Goal: Task Accomplishment & Management: Use online tool/utility

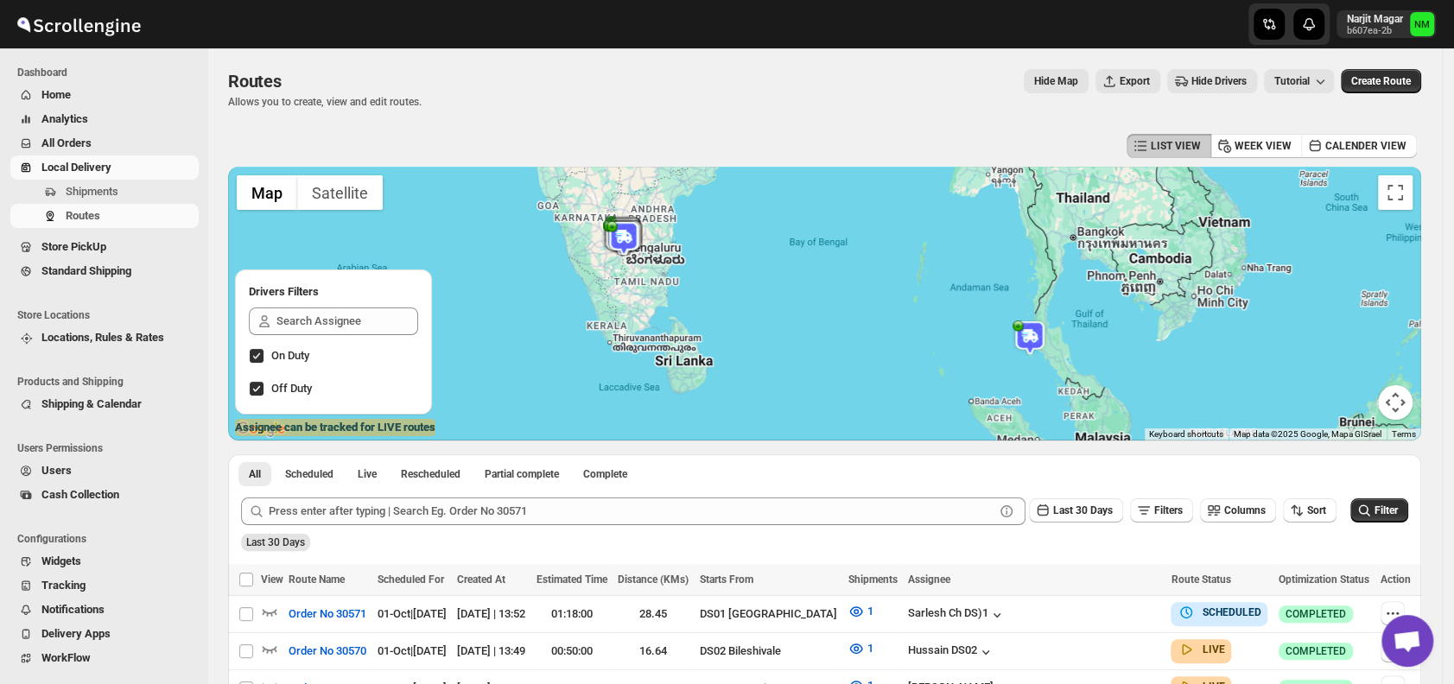
click at [128, 183] on span "Shipments" at bounding box center [131, 191] width 130 height 17
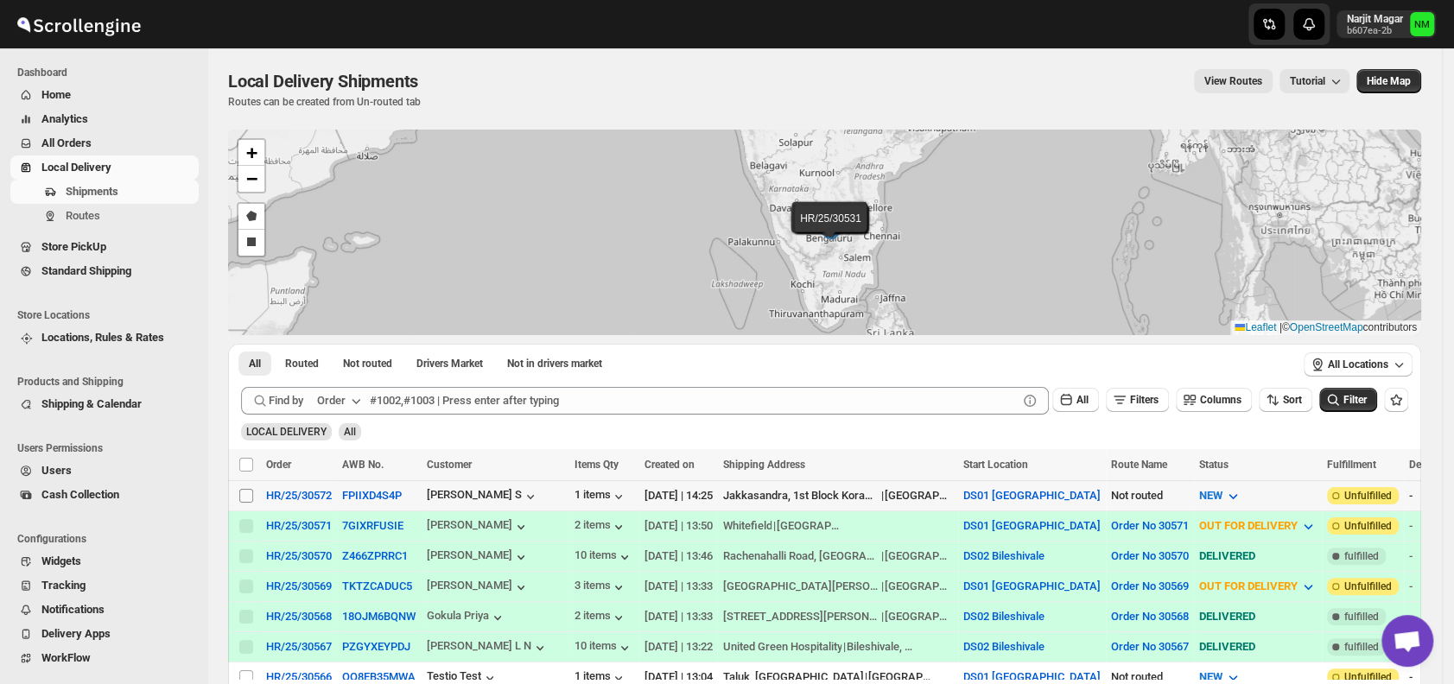
click at [252, 496] on input "Select shipment" at bounding box center [246, 496] width 14 height 14
checkbox input "true"
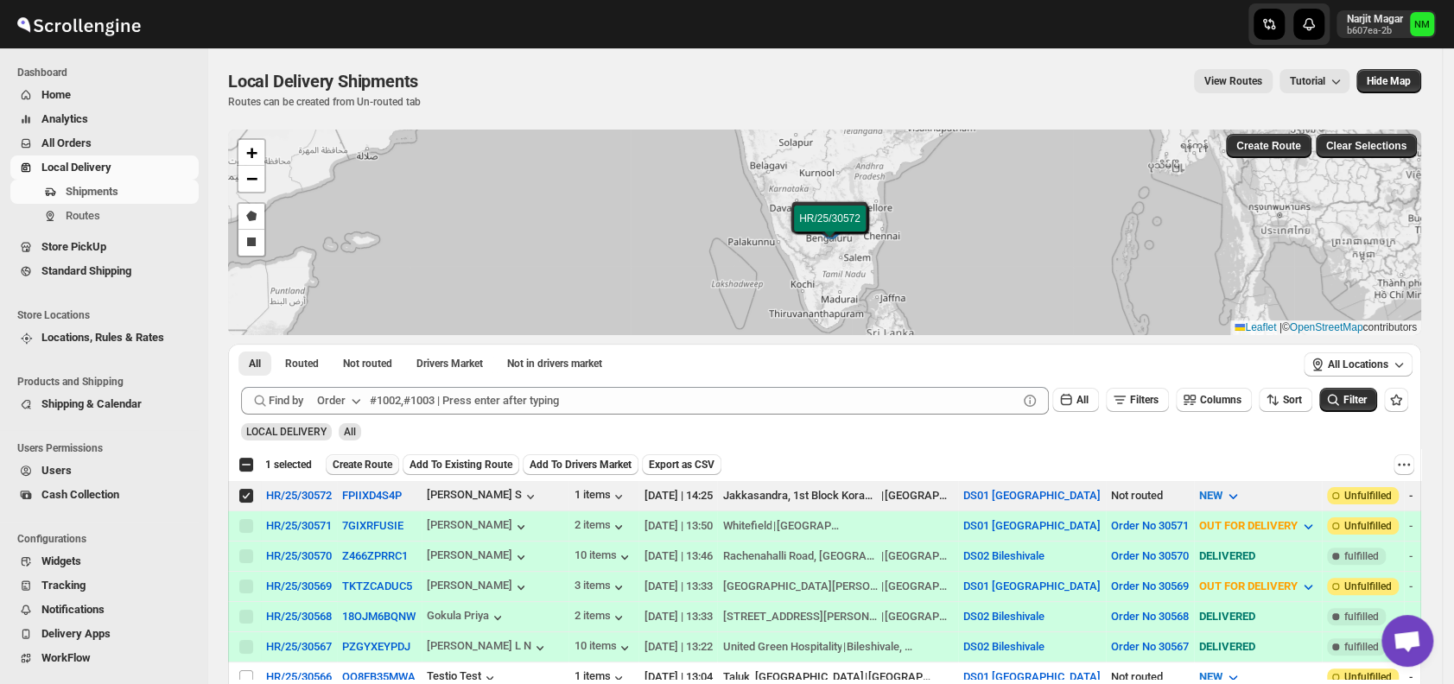
click at [347, 456] on button "Create Route" at bounding box center [362, 464] width 73 height 21
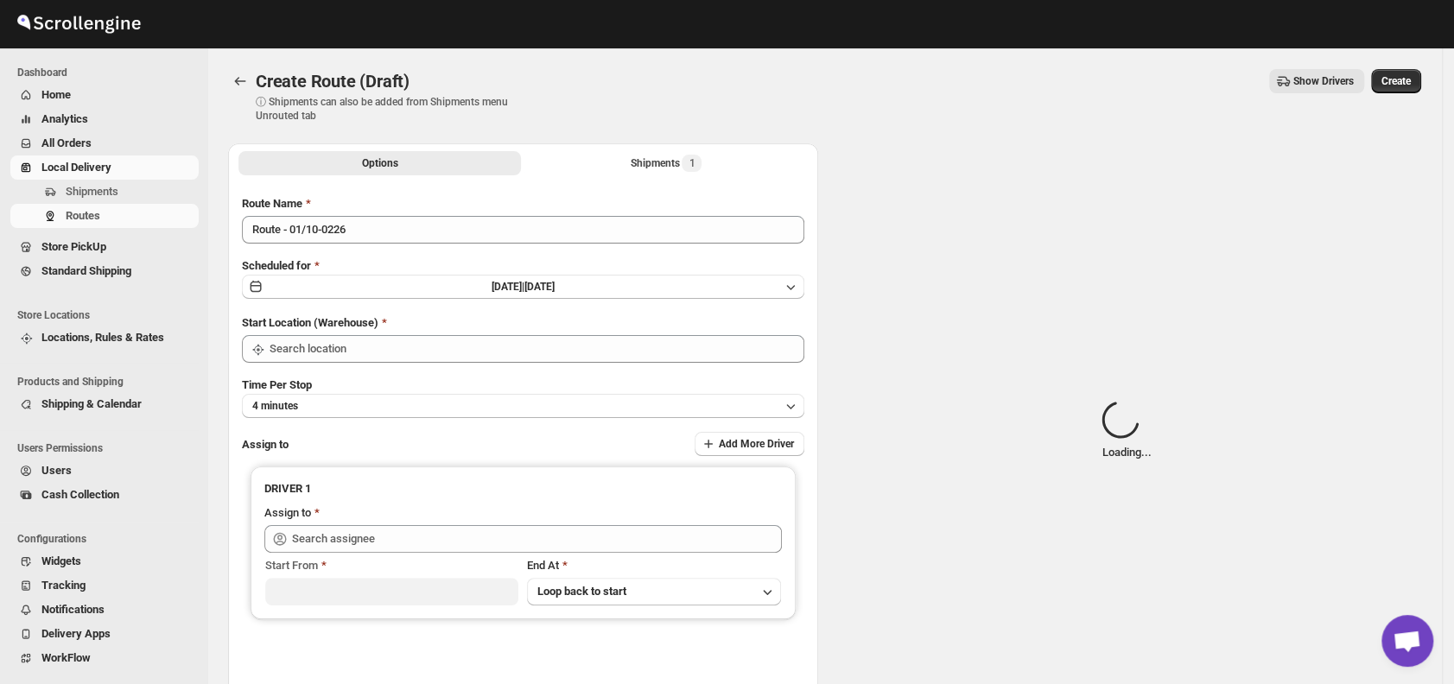
type input "DS01 [GEOGRAPHIC_DATA]"
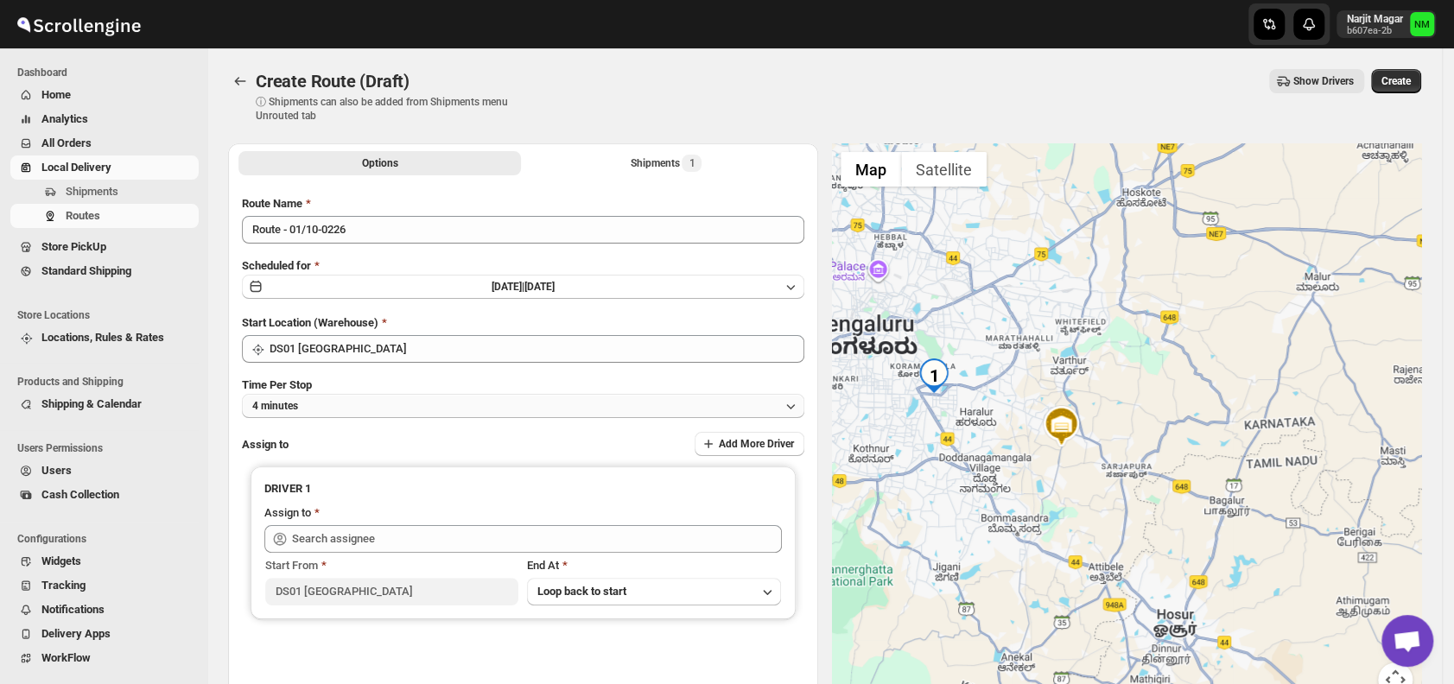
click at [398, 399] on button "4 minutes" at bounding box center [523, 406] width 562 height 24
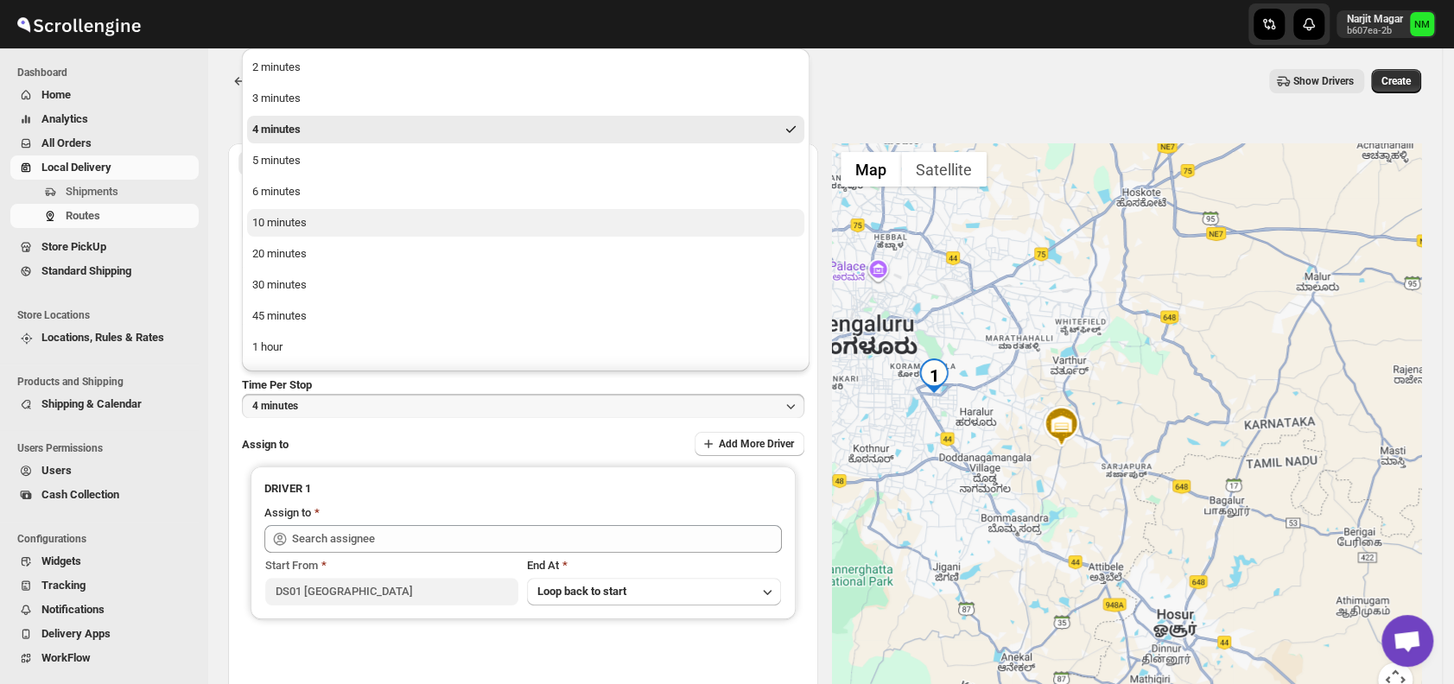
click at [326, 224] on button "10 minutes" at bounding box center [525, 223] width 557 height 28
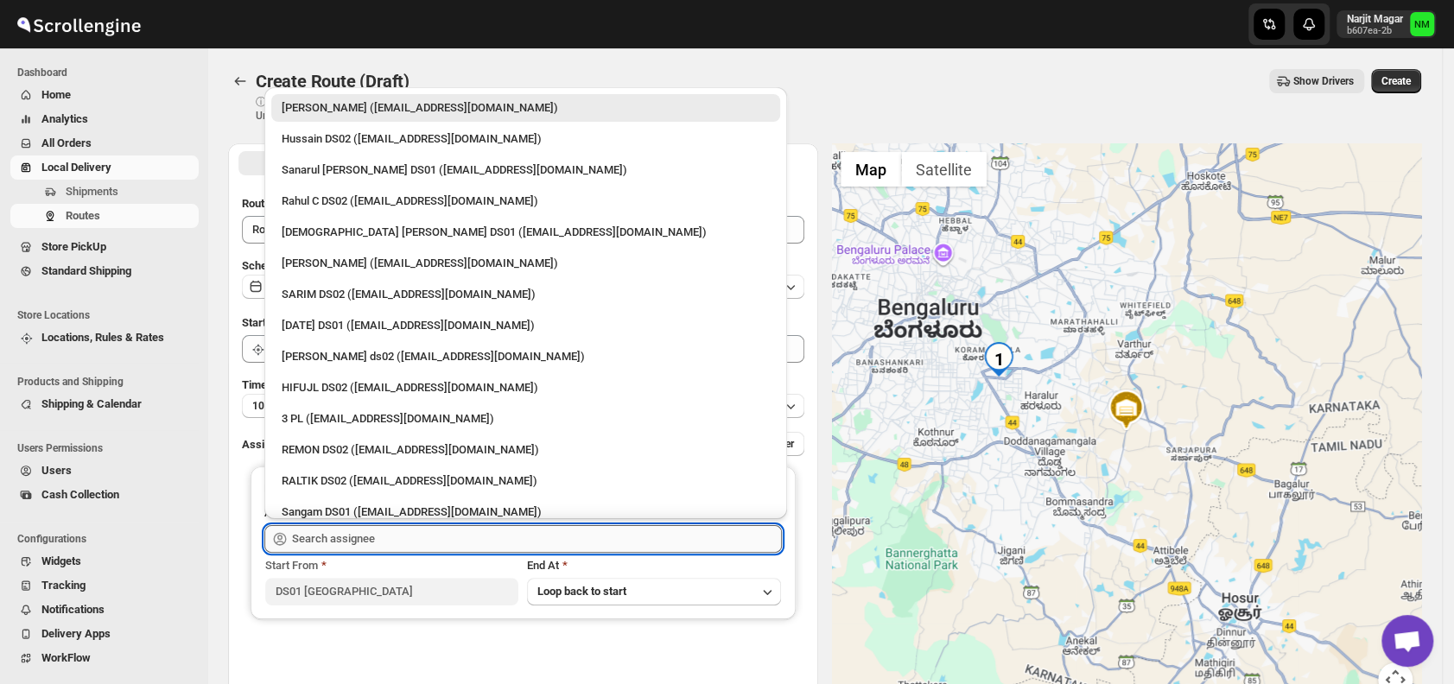
click at [444, 536] on input "text" at bounding box center [537, 539] width 490 height 28
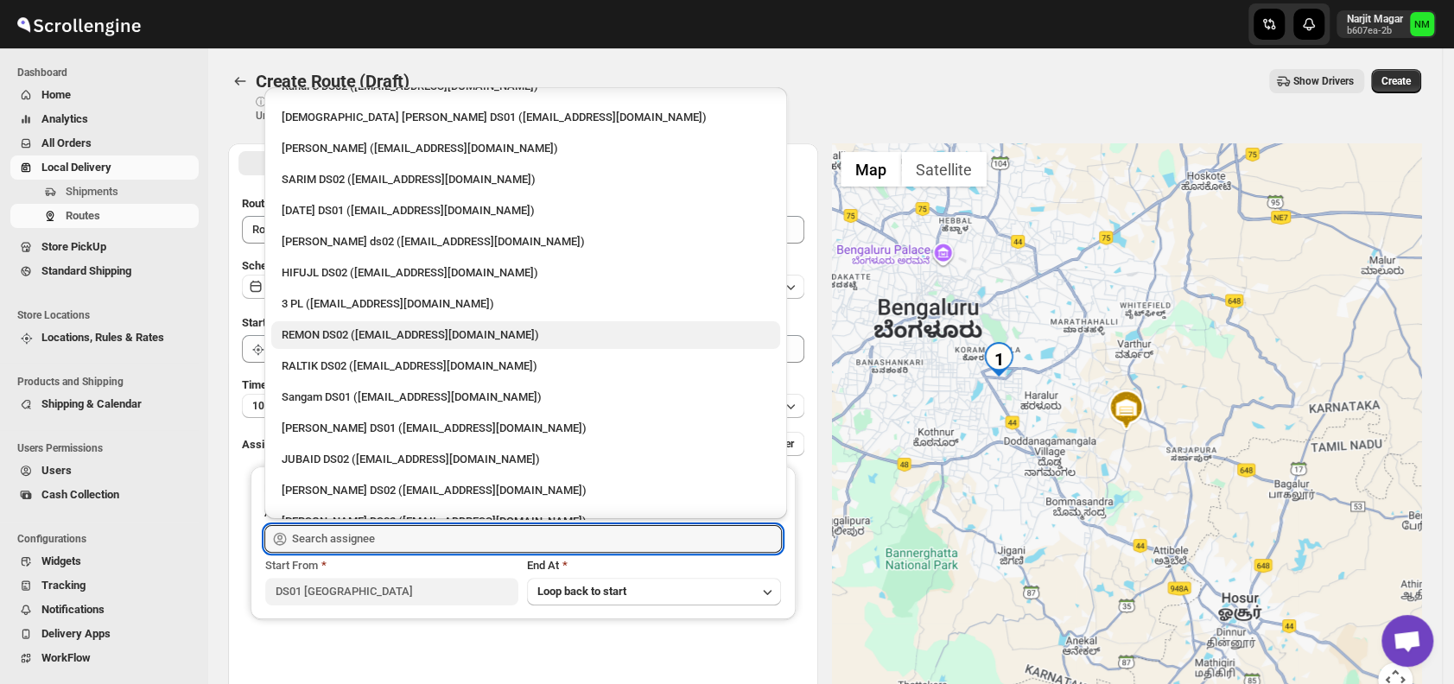
scroll to position [117, 0]
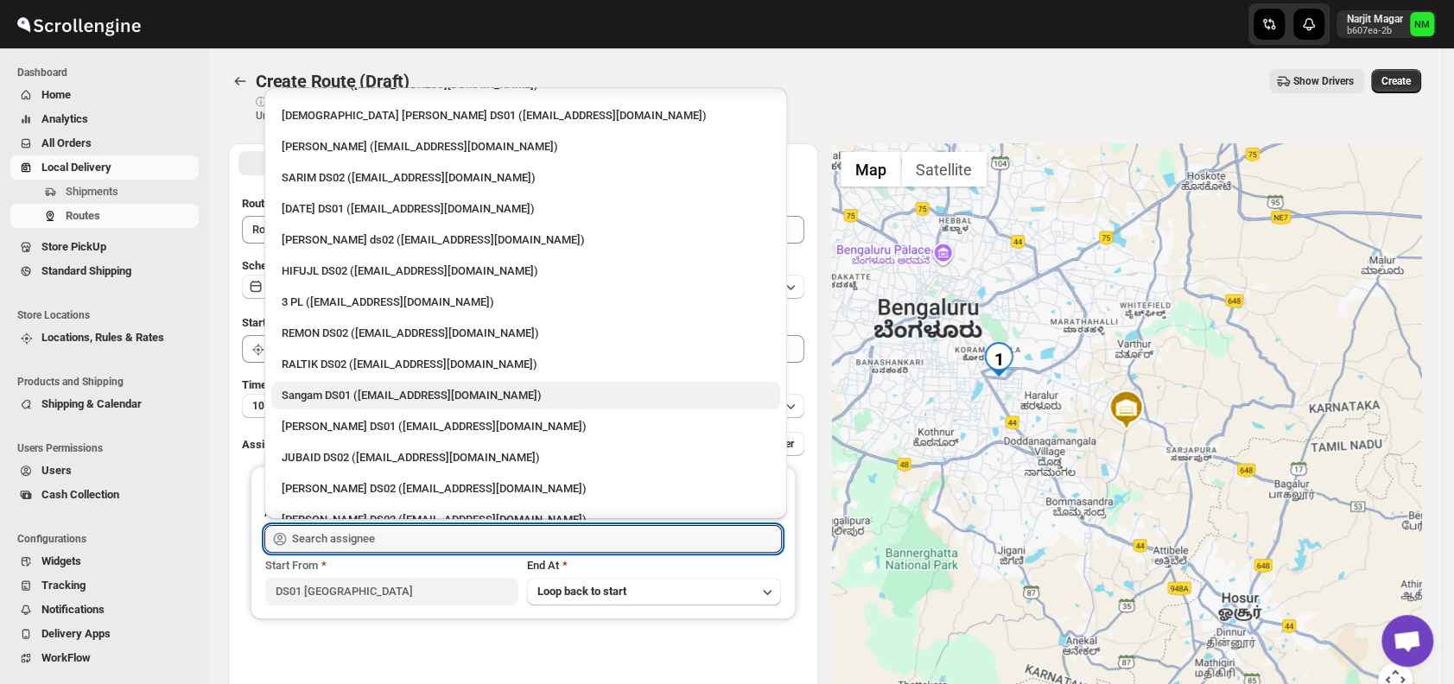
click at [371, 384] on div "Sangam DS01 (relov34542@lassora.com)" at bounding box center [525, 396] width 509 height 28
type input "Sangam DS01 (relov34542@lassora.com)"
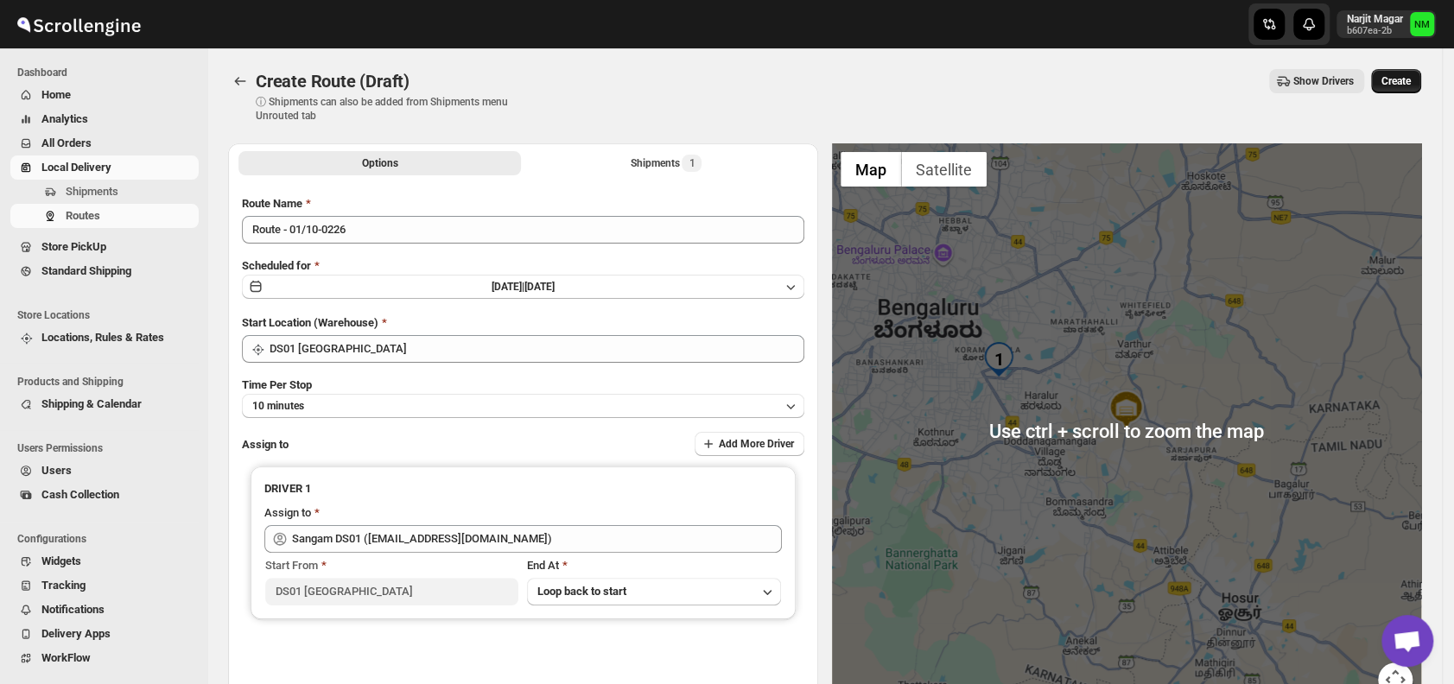
click at [1401, 90] on button "Create" at bounding box center [1396, 81] width 50 height 24
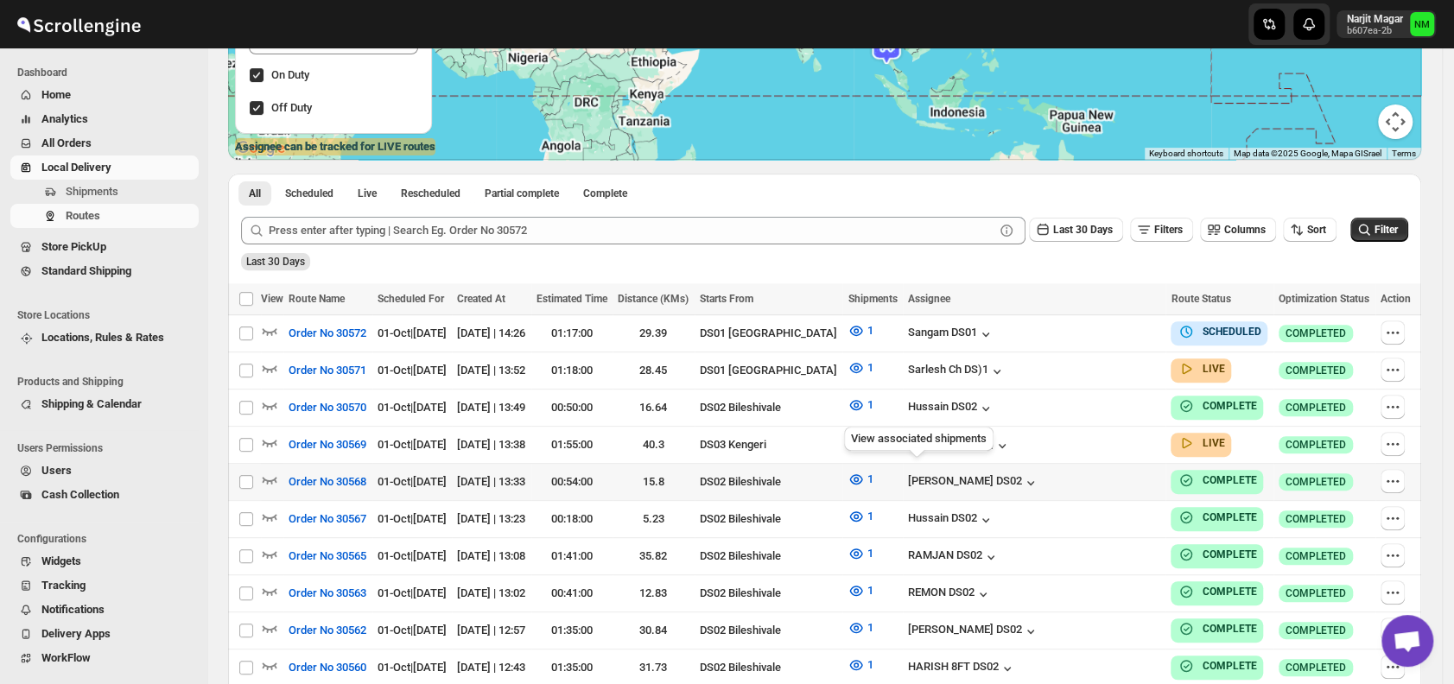
scroll to position [283, 0]
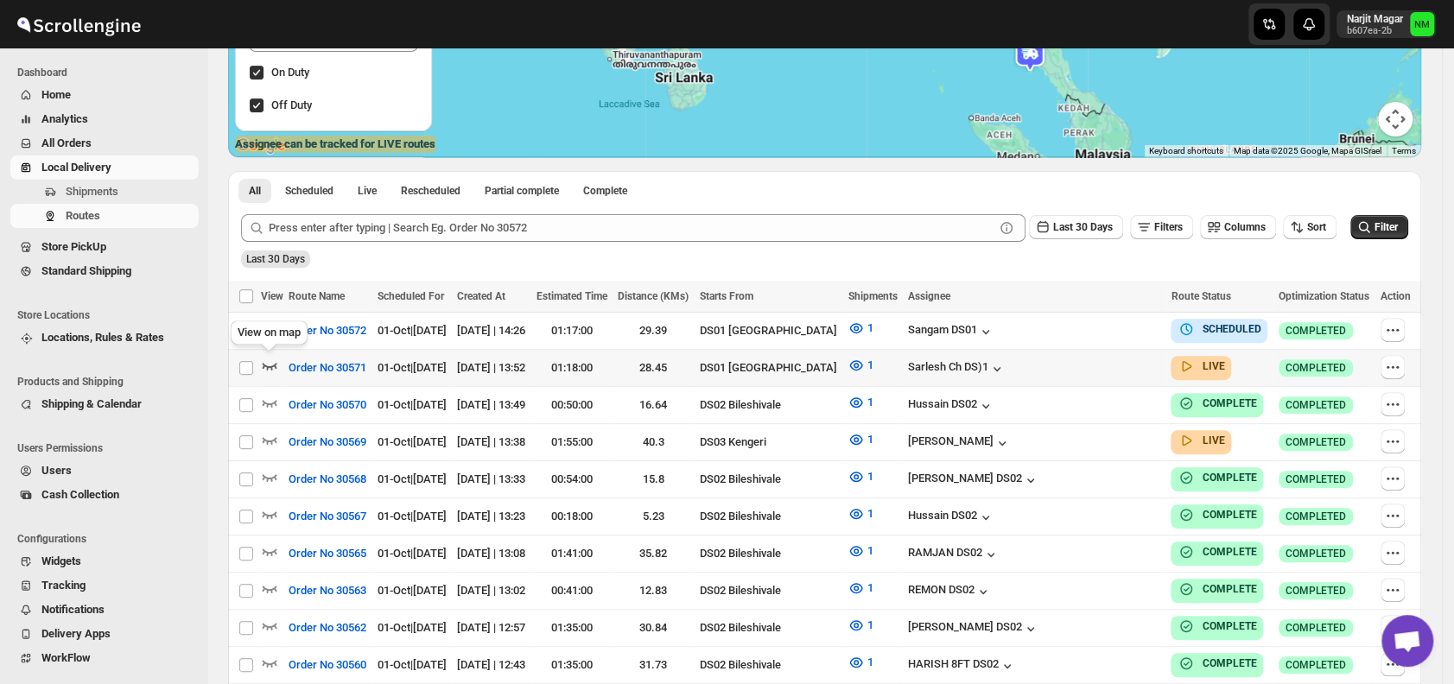
click at [275, 371] on icon "button" at bounding box center [269, 365] width 17 height 17
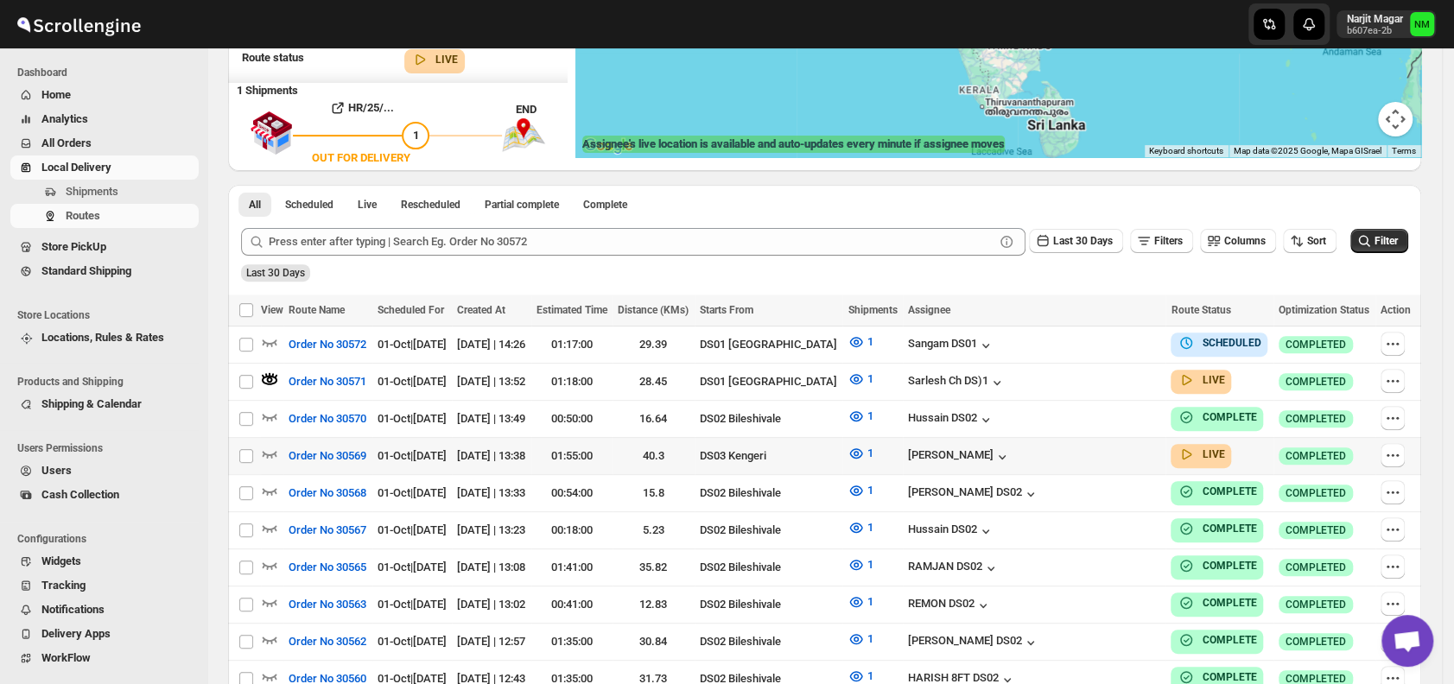
scroll to position [0, 0]
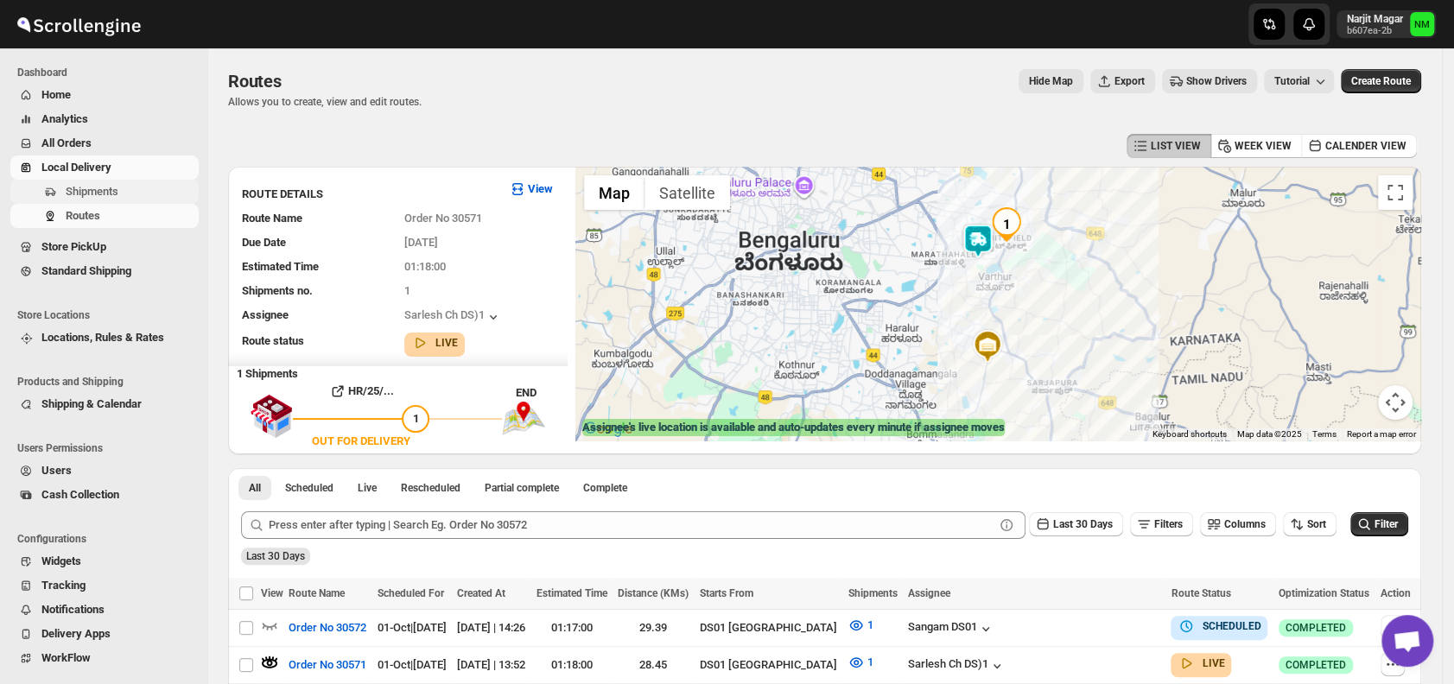
click at [138, 191] on span "Shipments" at bounding box center [131, 191] width 130 height 17
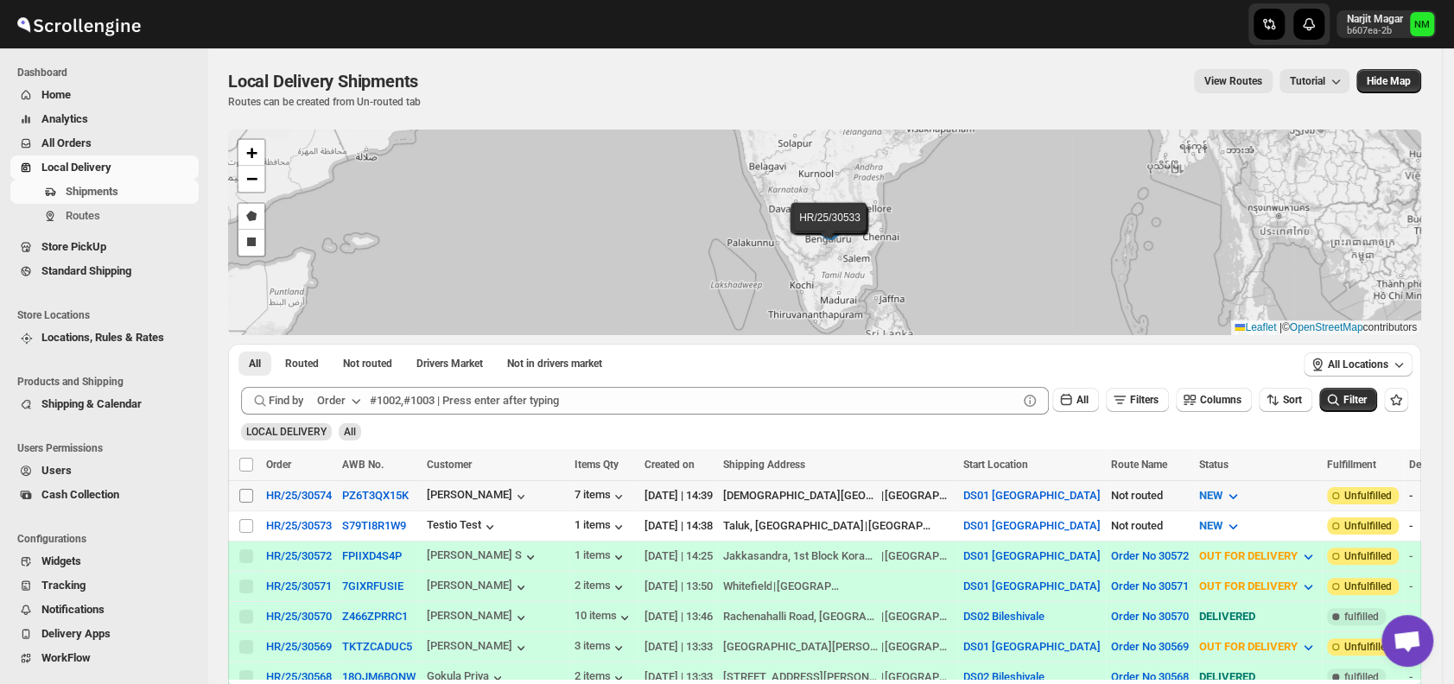
click at [246, 492] on input "Select shipment" at bounding box center [246, 496] width 14 height 14
checkbox input "true"
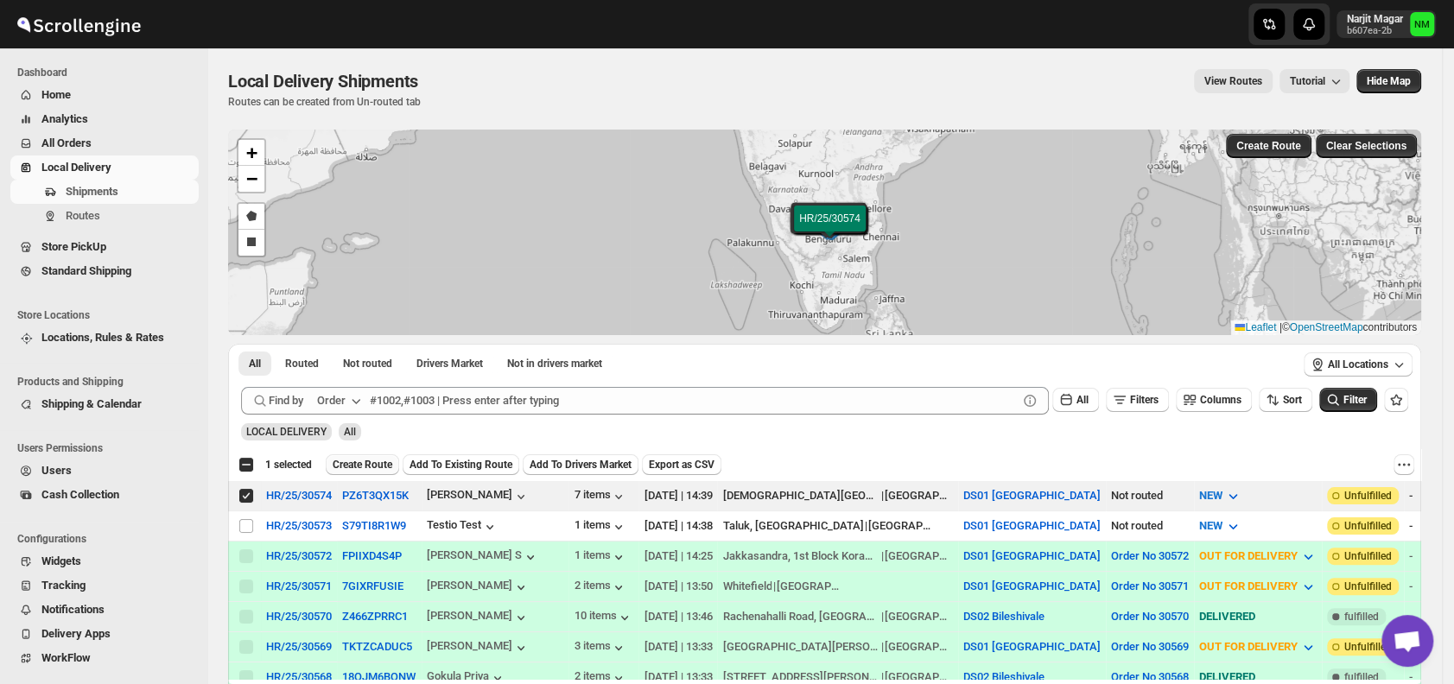
click at [346, 469] on span "Create Route" at bounding box center [363, 465] width 60 height 14
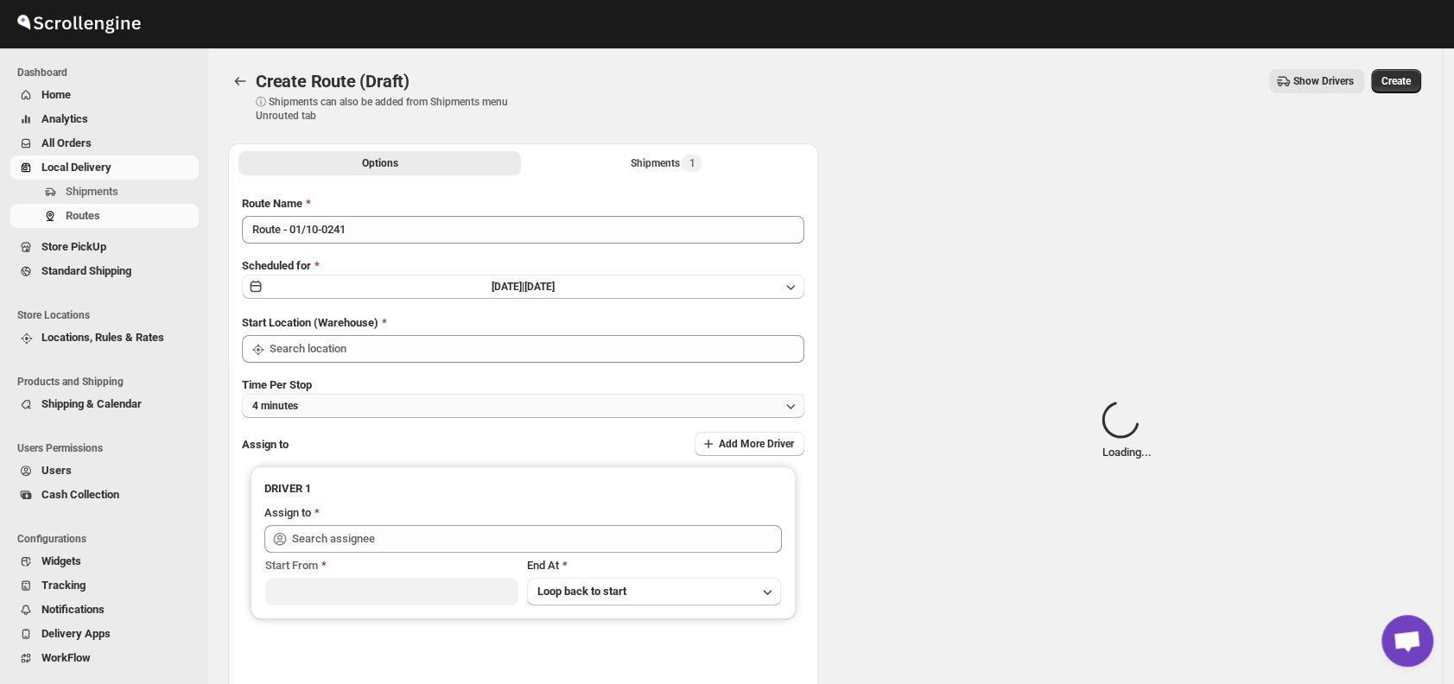
type input "DS01 [GEOGRAPHIC_DATA]"
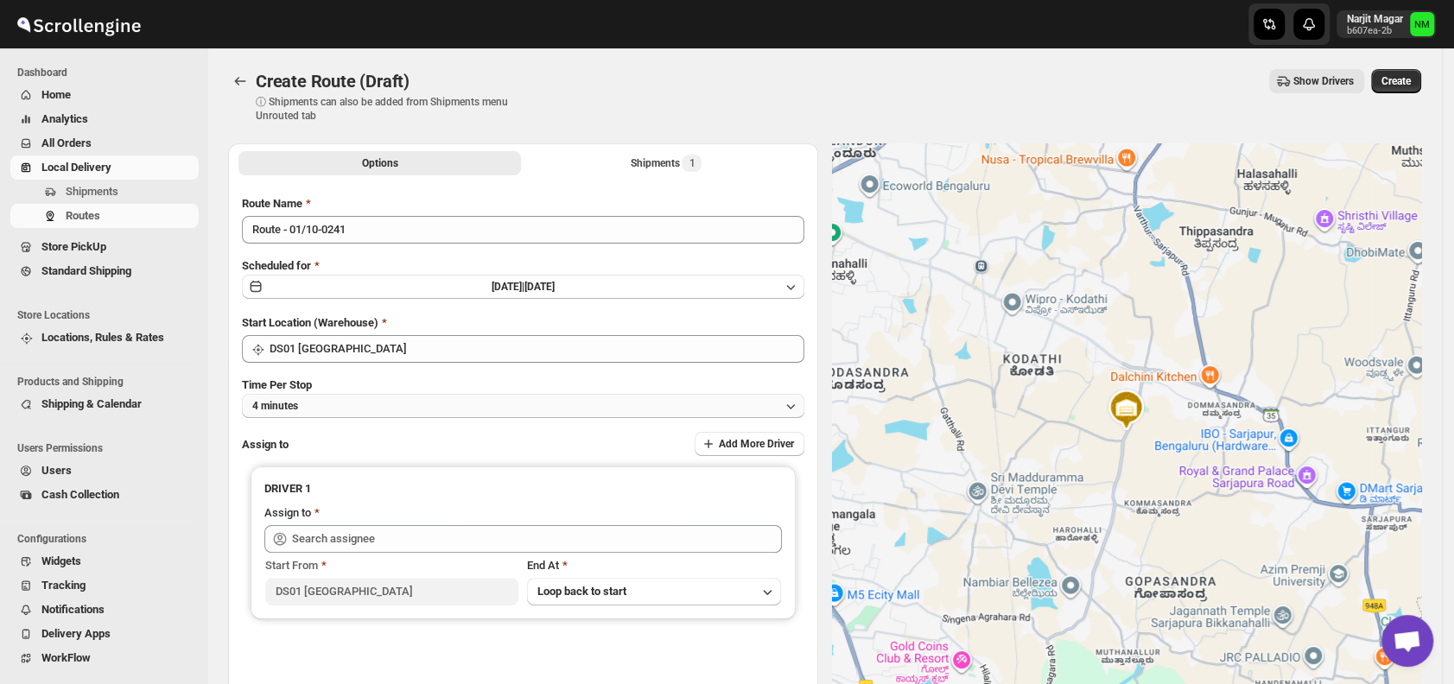
click at [373, 398] on button "4 minutes" at bounding box center [523, 406] width 562 height 24
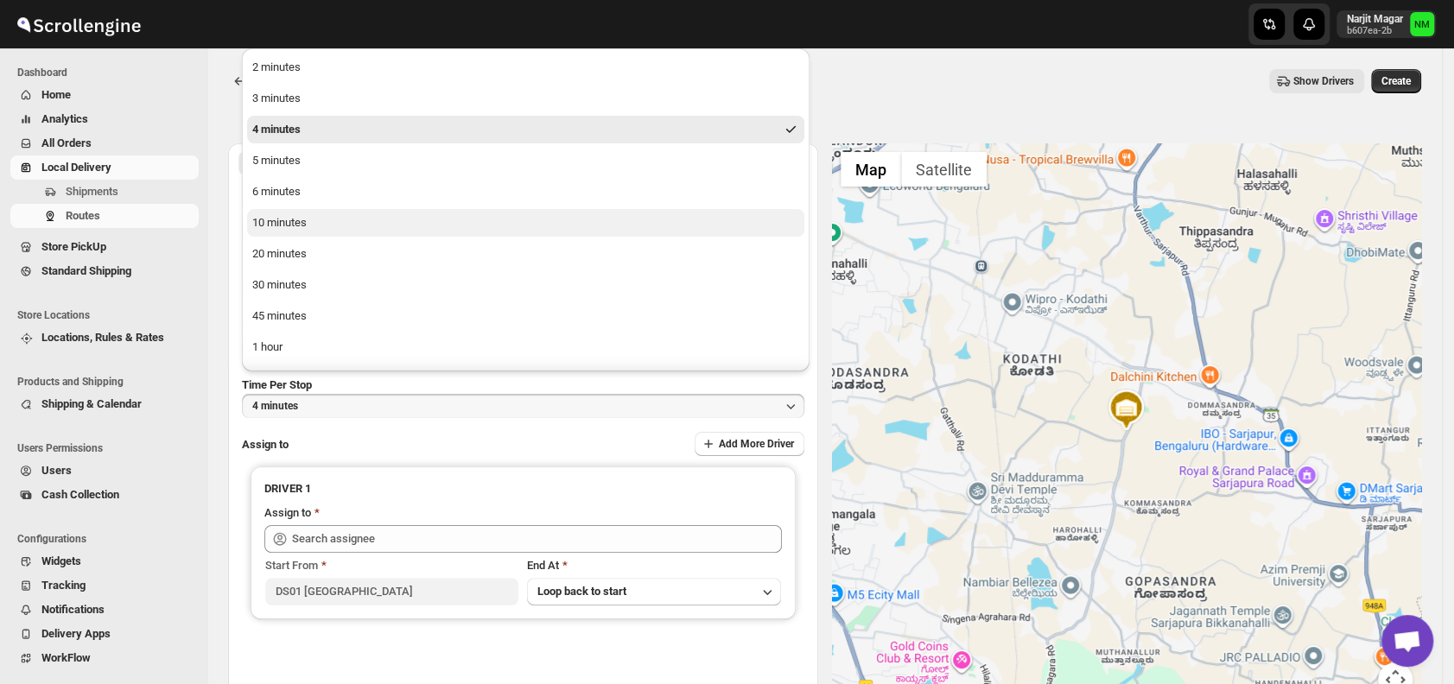
click at [321, 219] on button "10 minutes" at bounding box center [525, 223] width 557 height 28
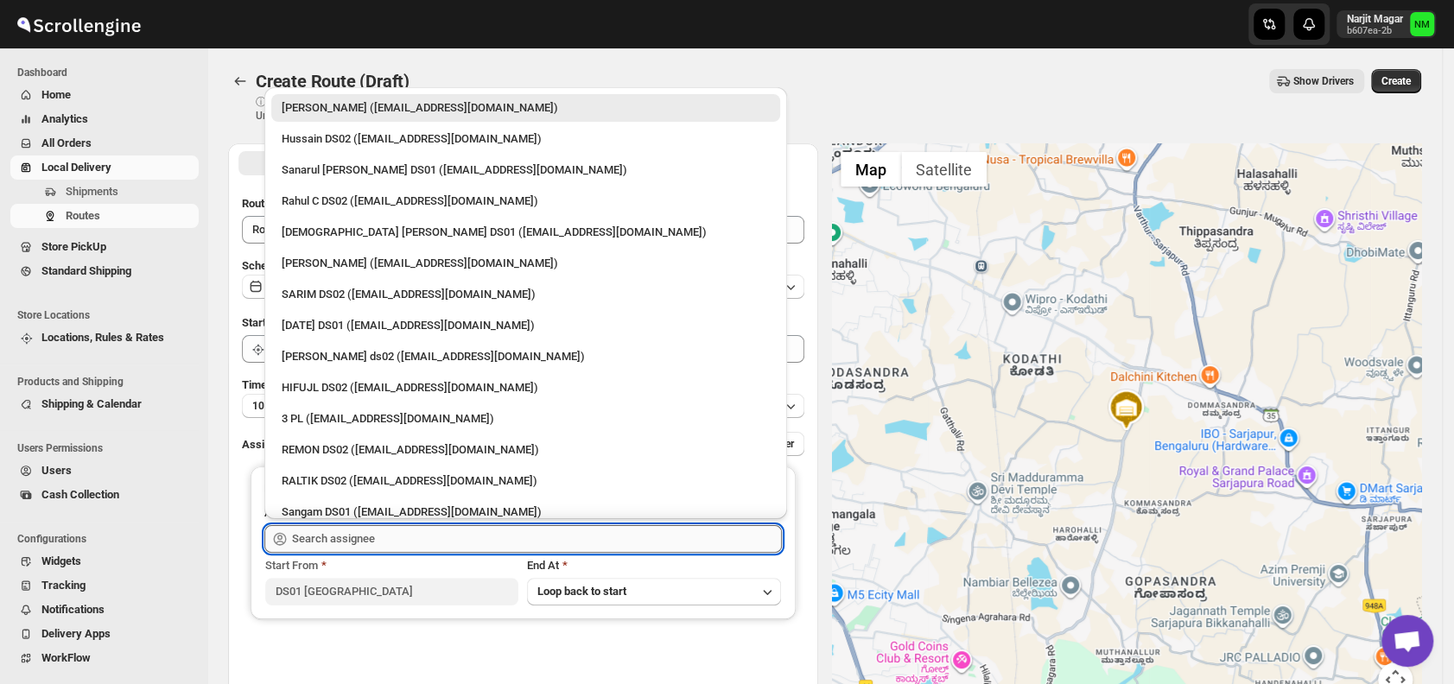
click at [386, 532] on input "text" at bounding box center [537, 539] width 490 height 28
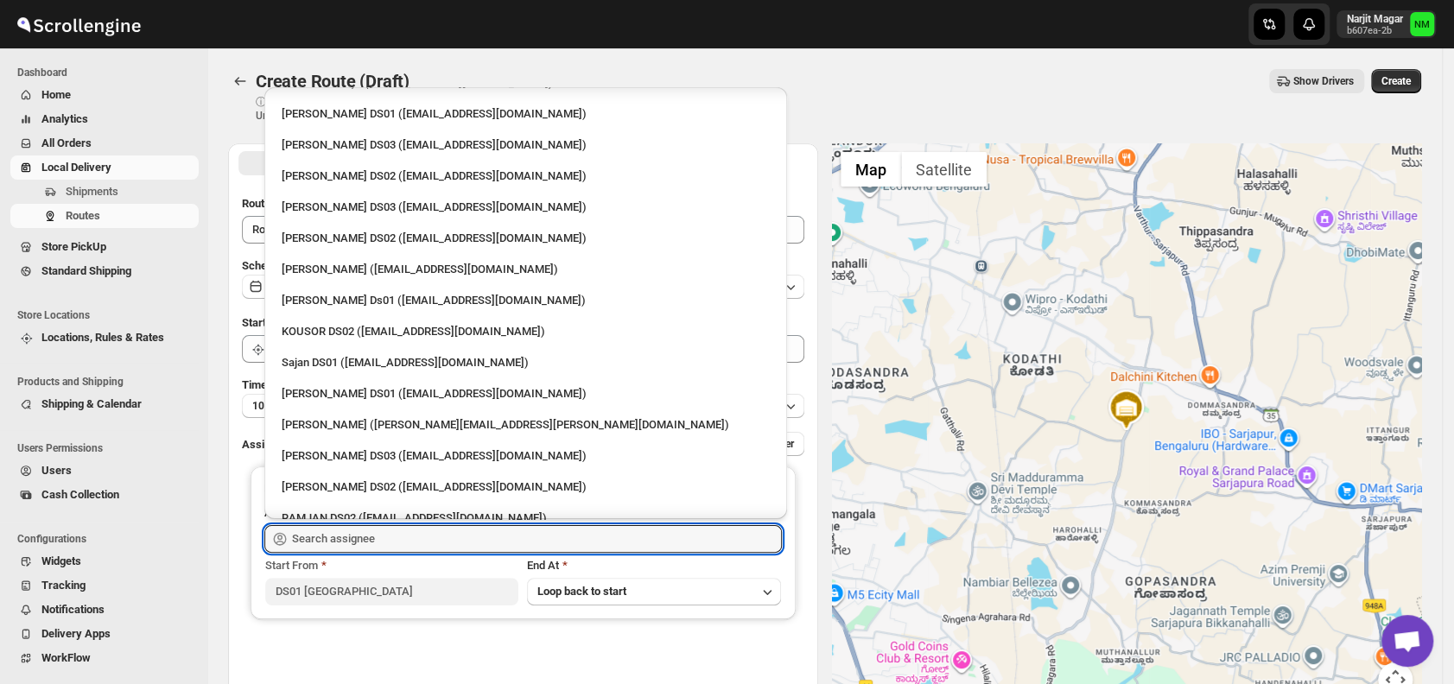
scroll to position [617, 0]
click at [316, 389] on div "Jubed DS01 (gedoc78193@dariolo.com)" at bounding box center [526, 392] width 488 height 17
type input "Jubed DS01 (gedoc78193@dariolo.com)"
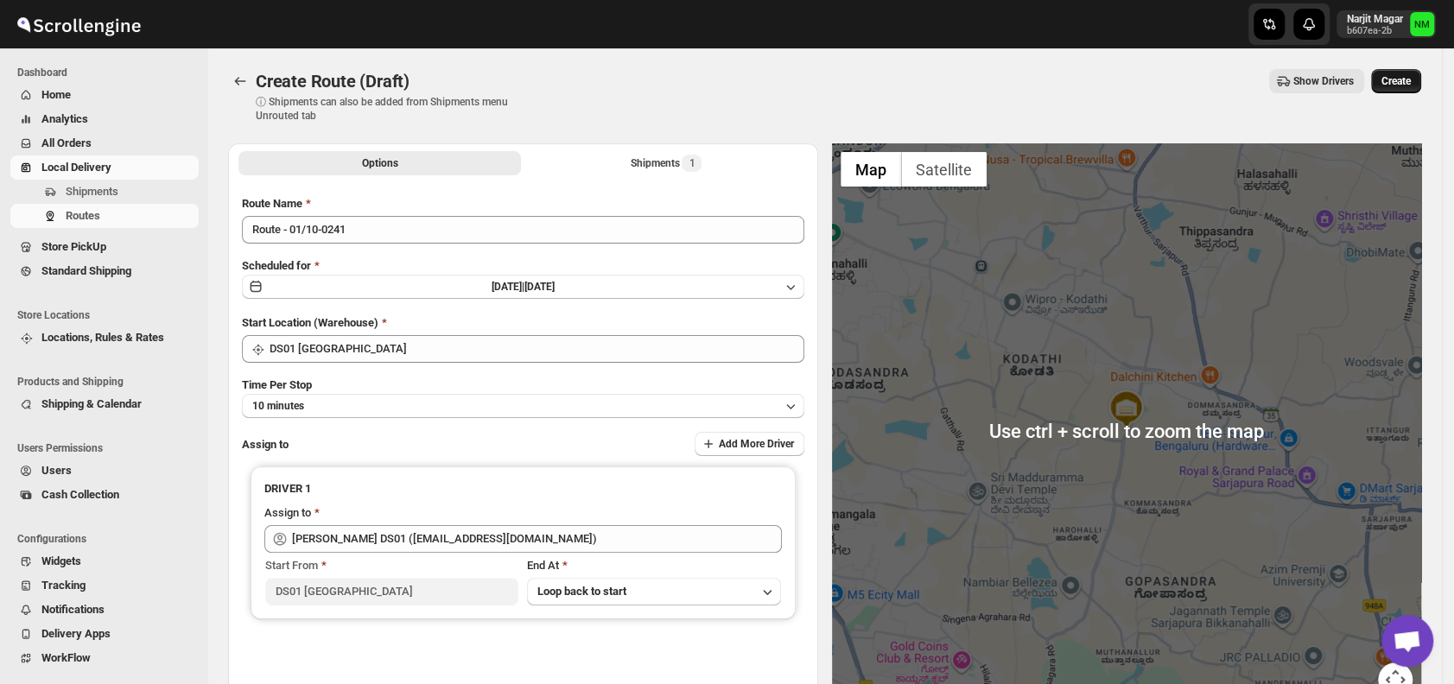
click at [1399, 83] on span "Create" at bounding box center [1395, 81] width 29 height 14
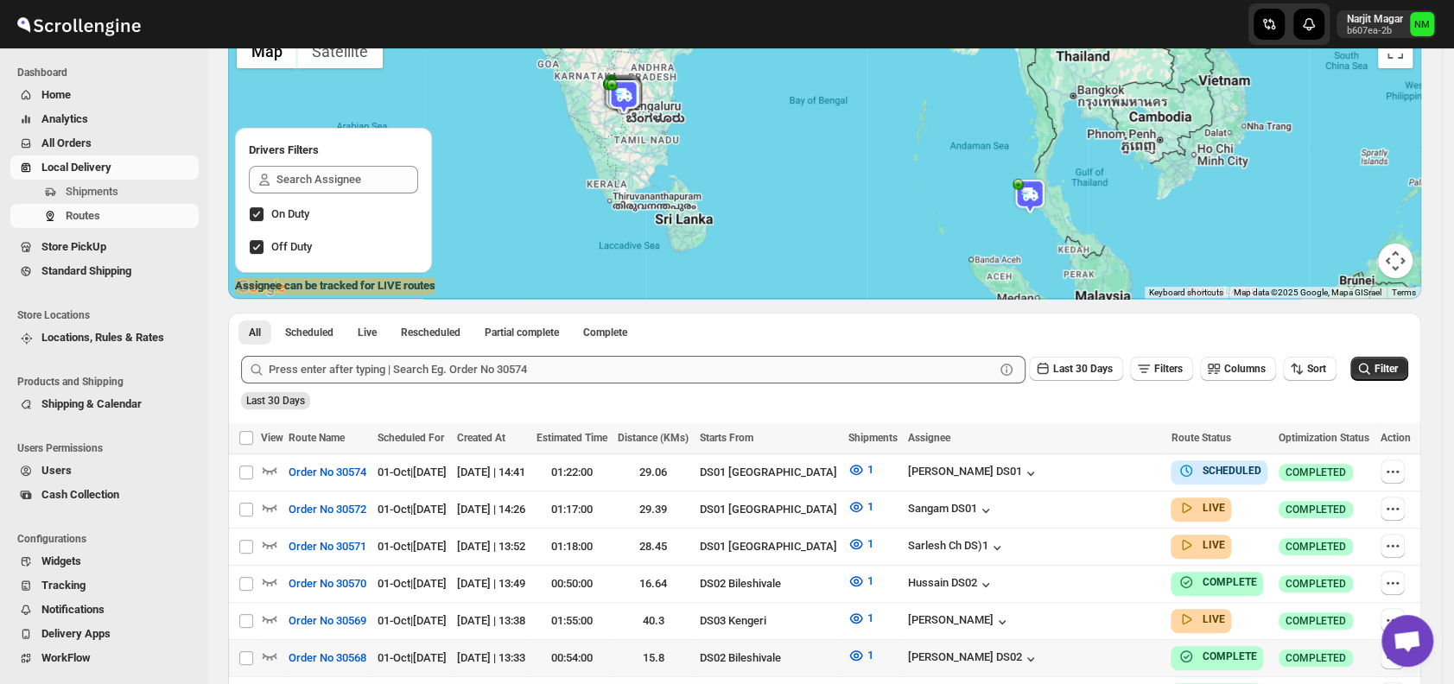
scroll to position [283, 0]
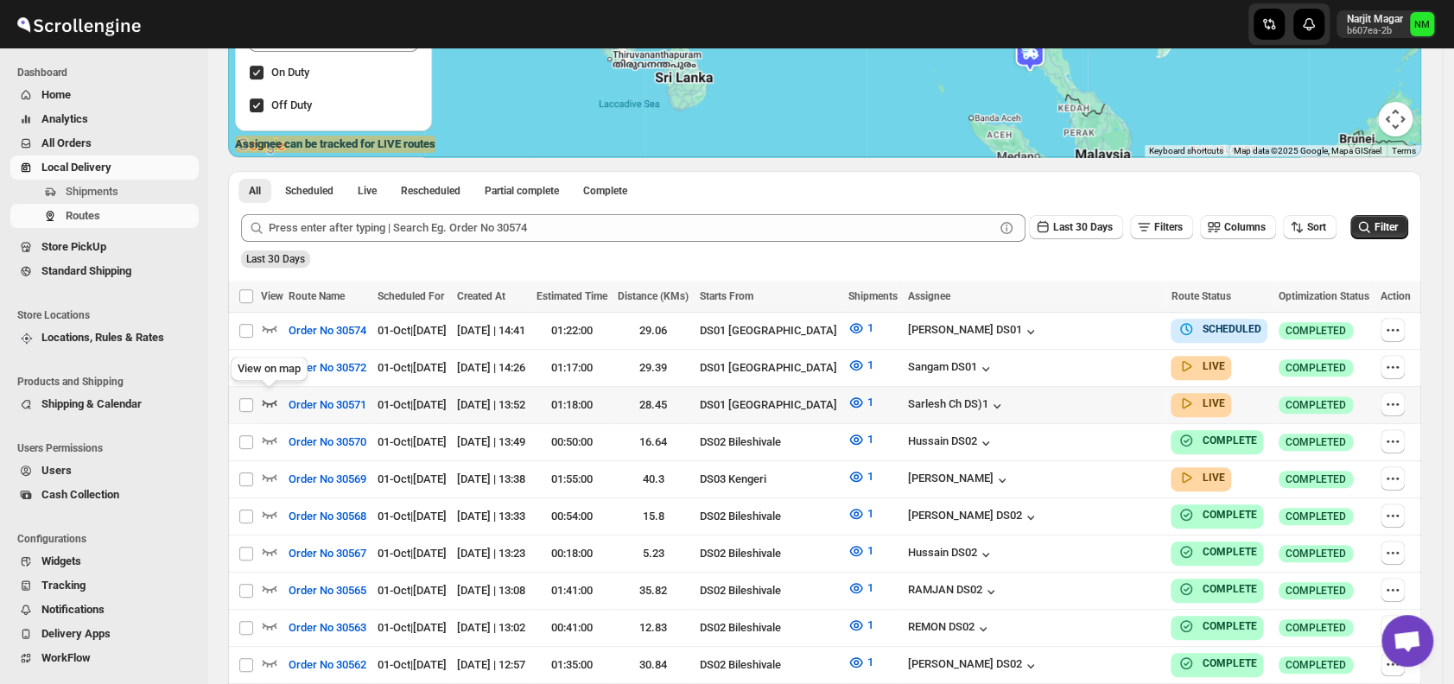
click at [270, 399] on icon "button" at bounding box center [269, 402] width 17 height 17
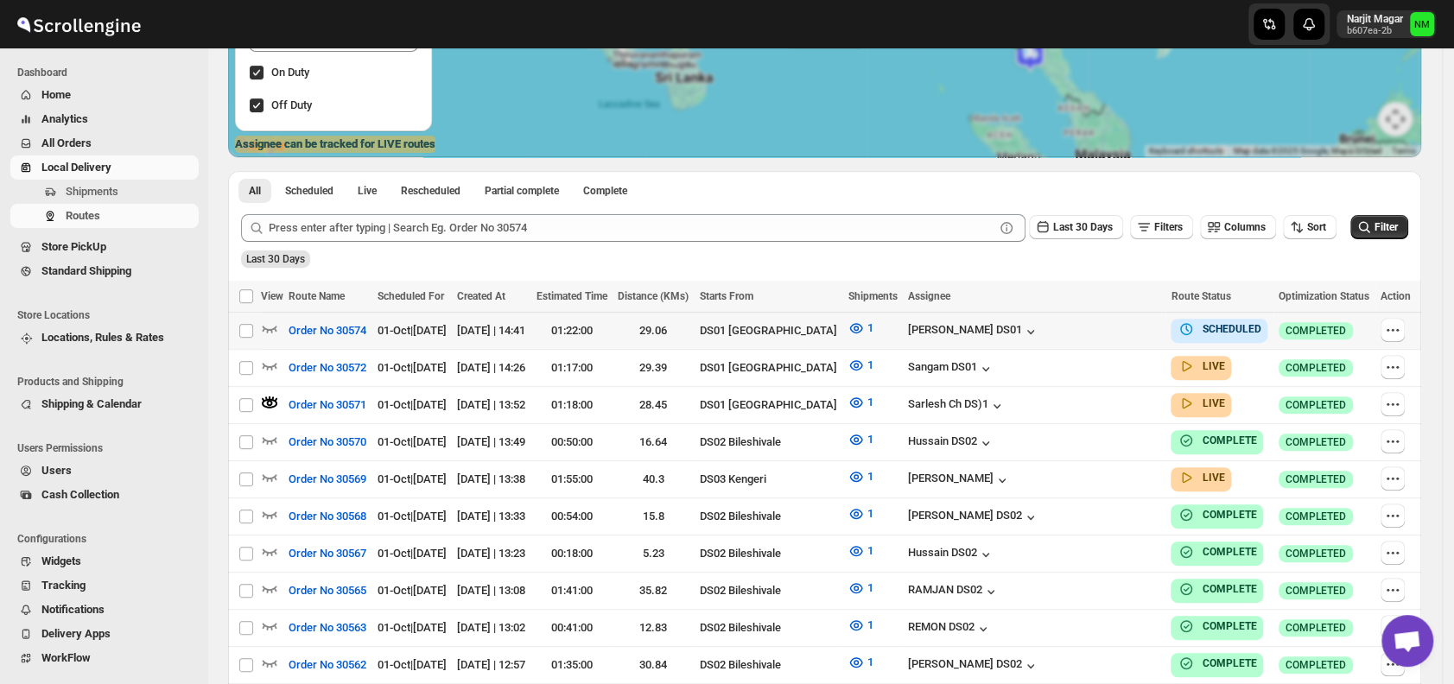
scroll to position [0, 0]
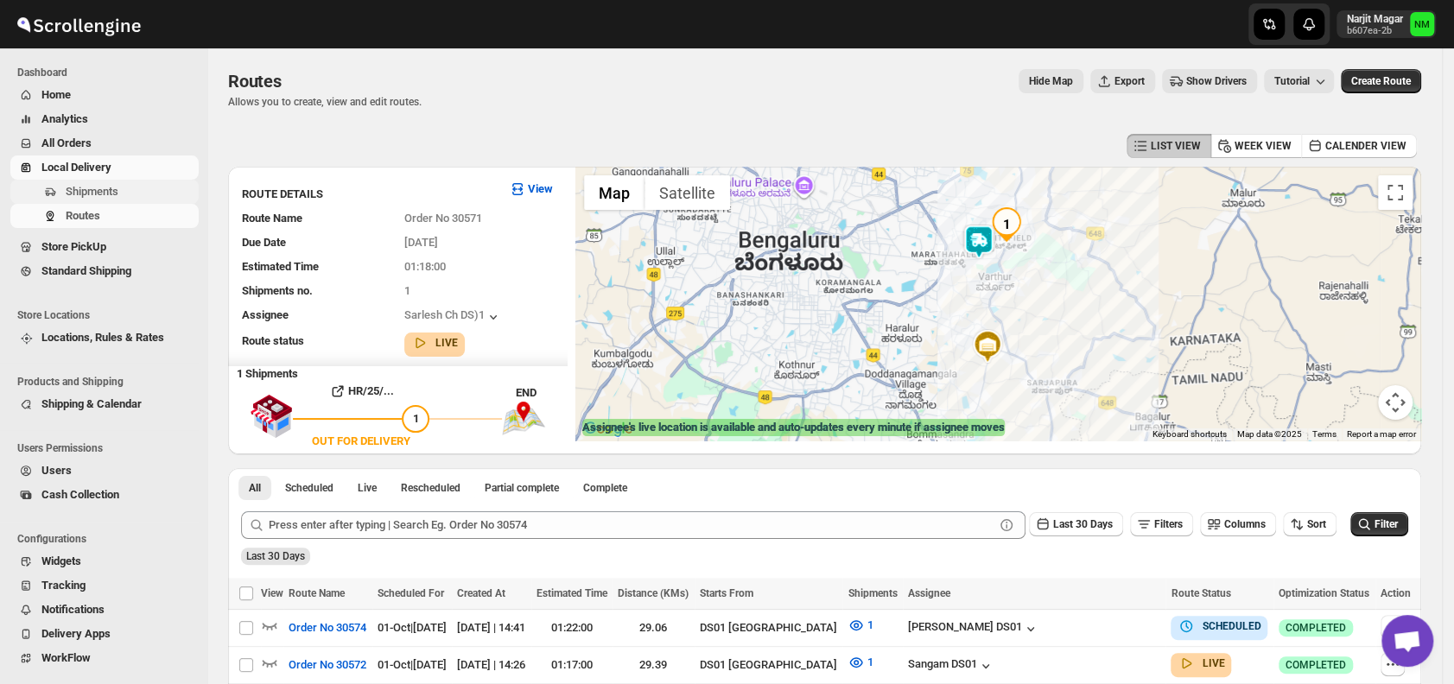
click at [133, 190] on span "Shipments" at bounding box center [131, 191] width 130 height 17
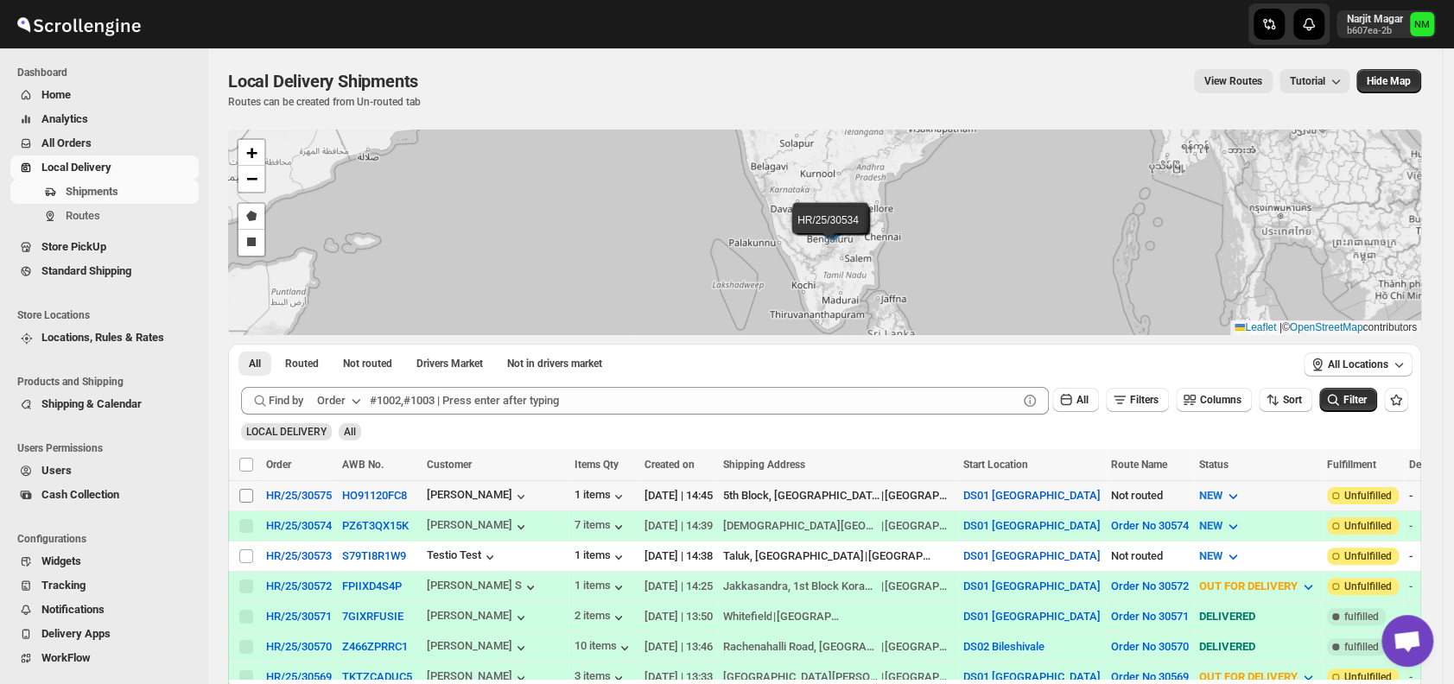
click at [253, 494] on span at bounding box center [246, 496] width 16 height 16
click at [253, 494] on input "Select shipment" at bounding box center [246, 496] width 14 height 14
click at [244, 489] on input "Select shipment" at bounding box center [246, 496] width 14 height 14
checkbox input "true"
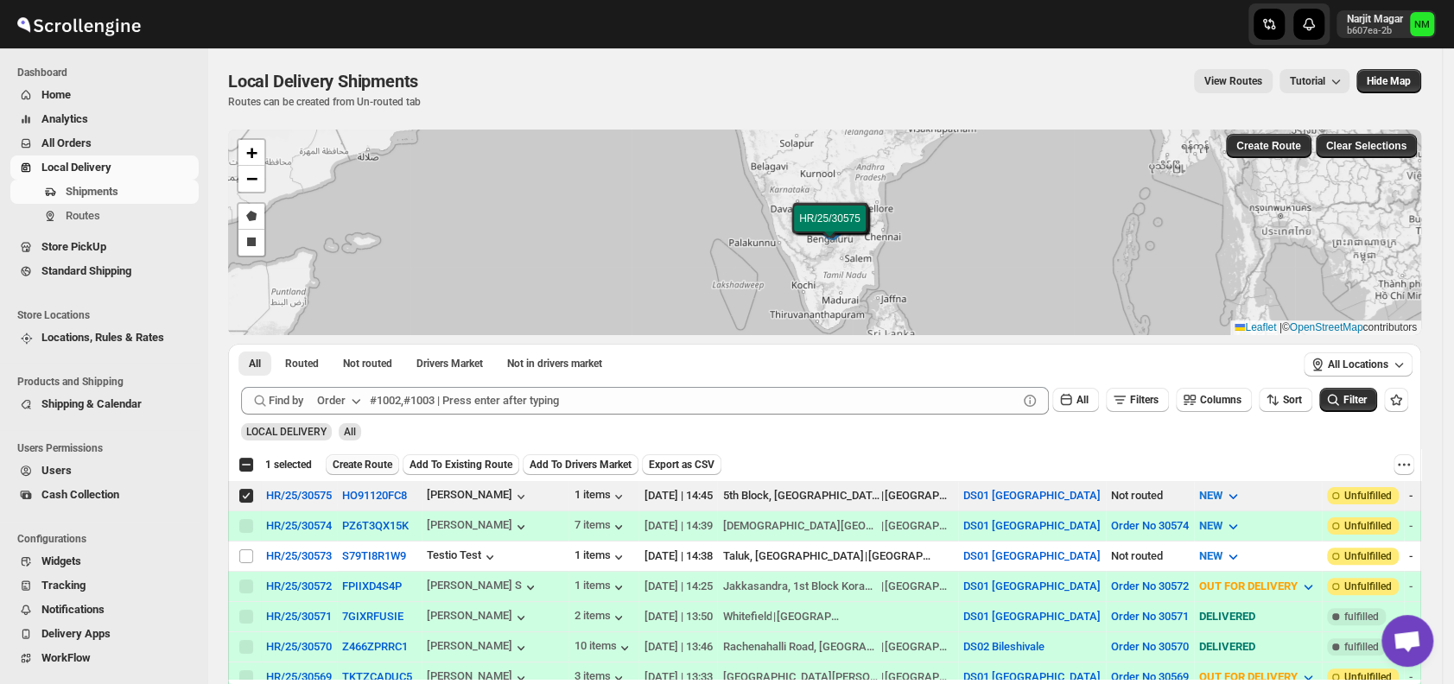
click at [354, 464] on span "Create Route" at bounding box center [363, 465] width 60 height 14
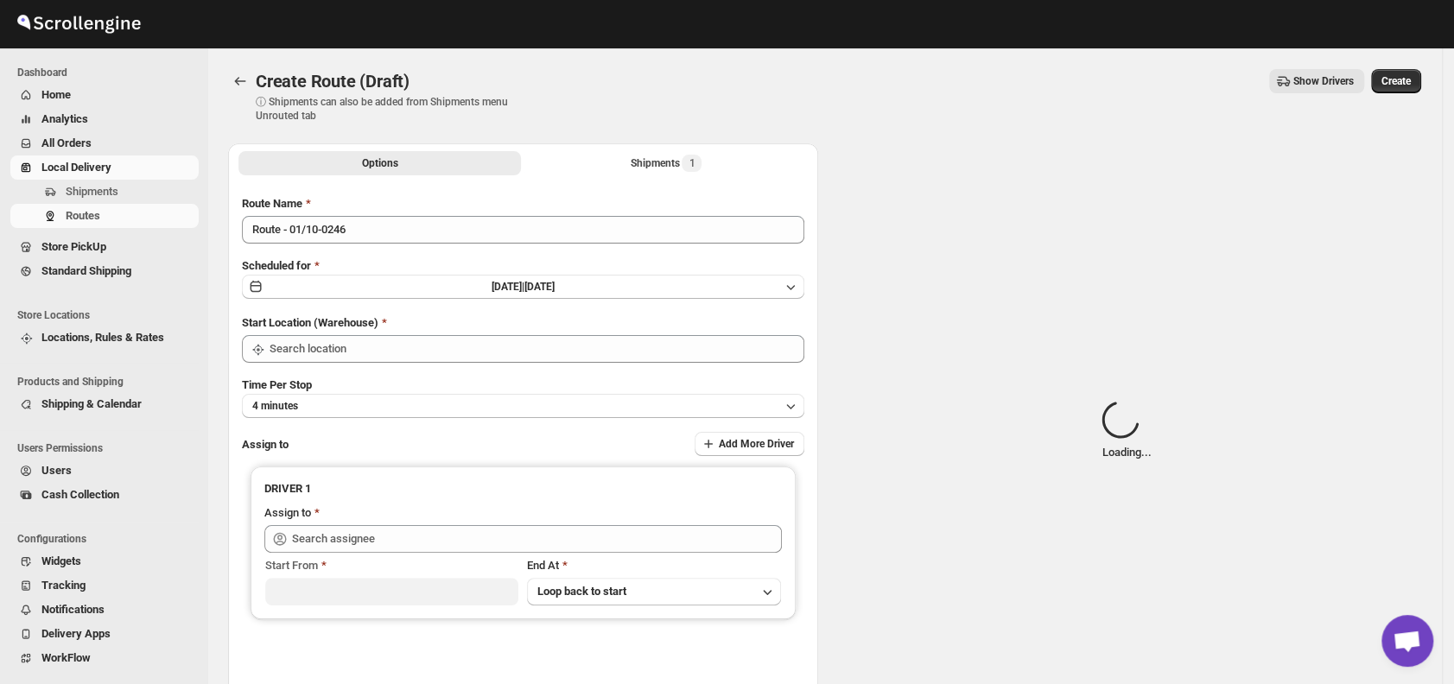
type input "DS01 [GEOGRAPHIC_DATA]"
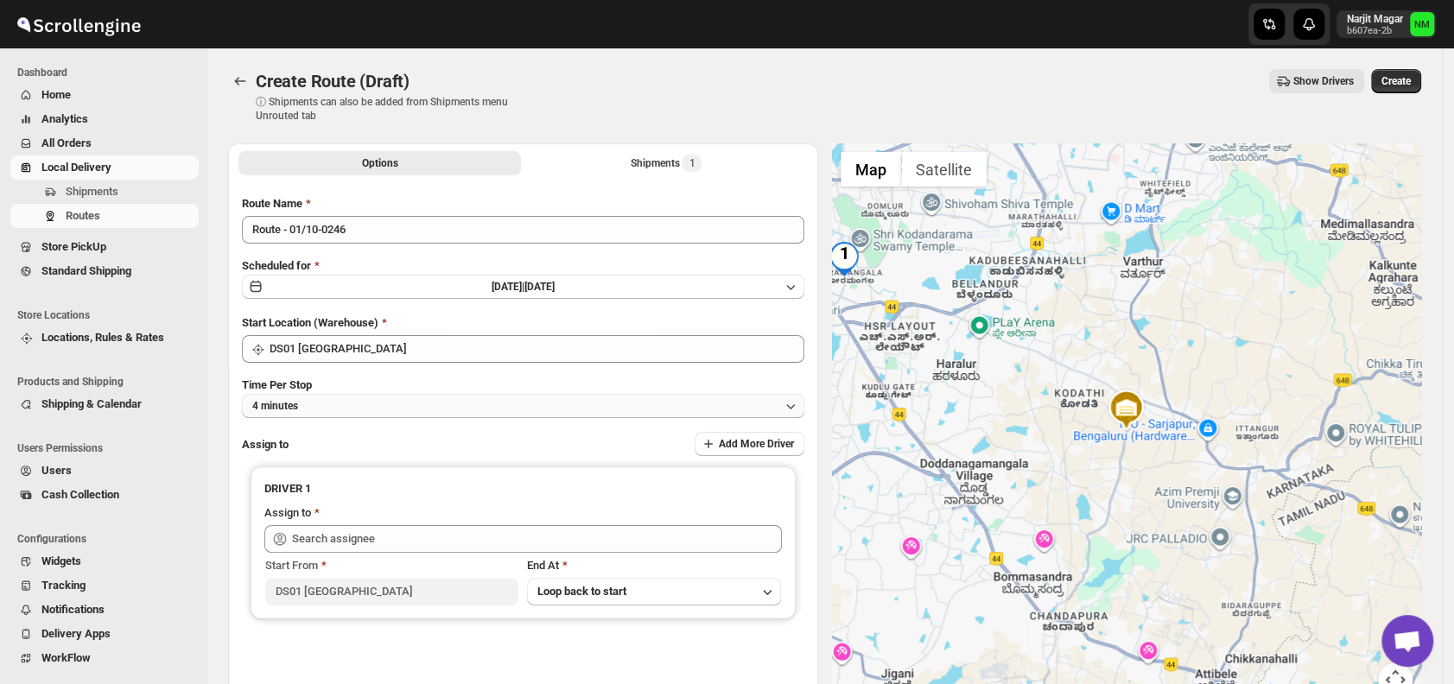
click at [344, 409] on button "4 minutes" at bounding box center [523, 406] width 562 height 24
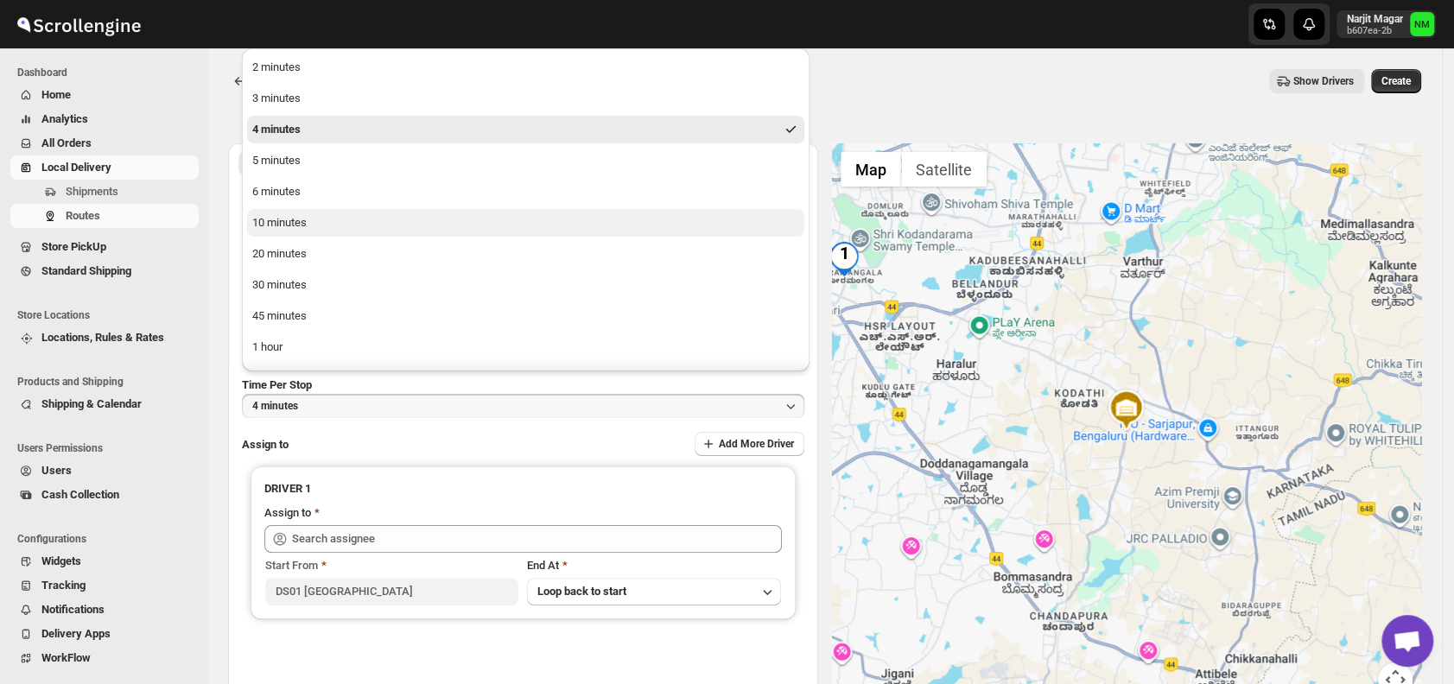
click at [295, 231] on div "10 minutes" at bounding box center [279, 222] width 54 height 17
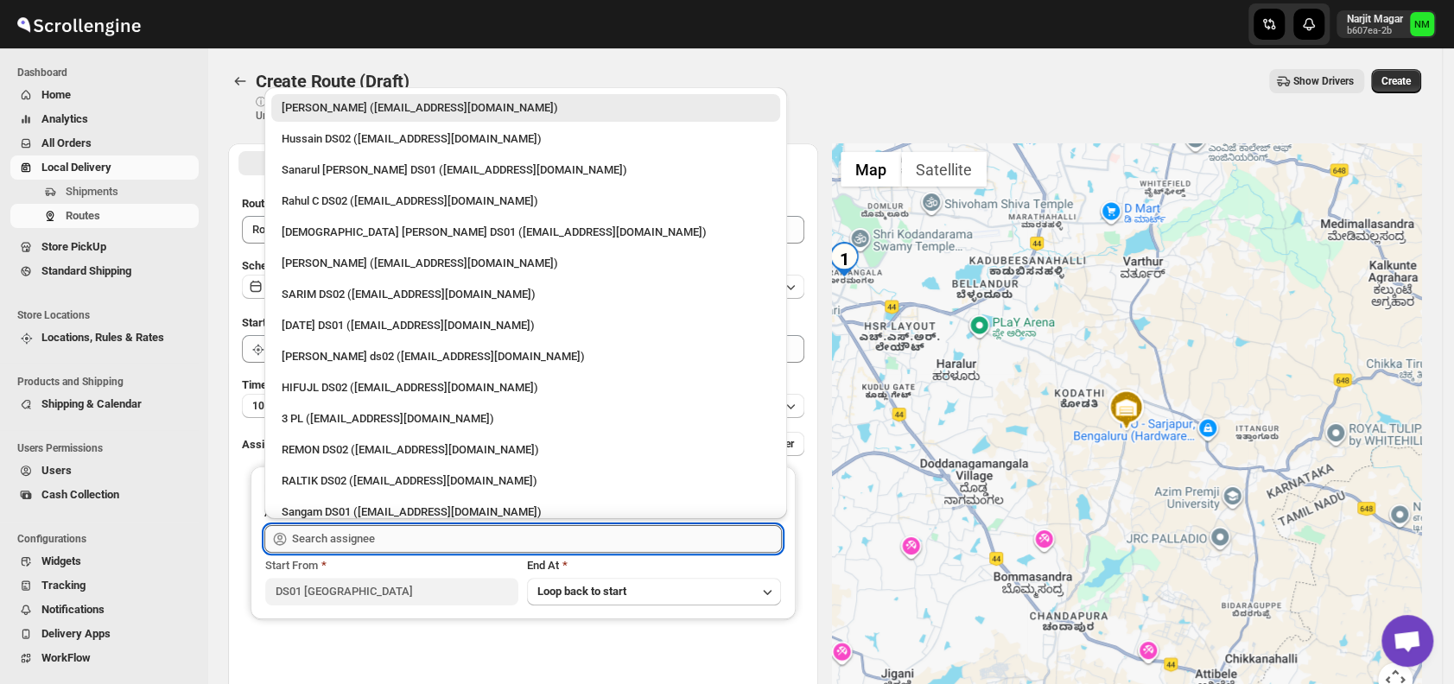
click at [397, 536] on input "text" at bounding box center [537, 539] width 490 height 28
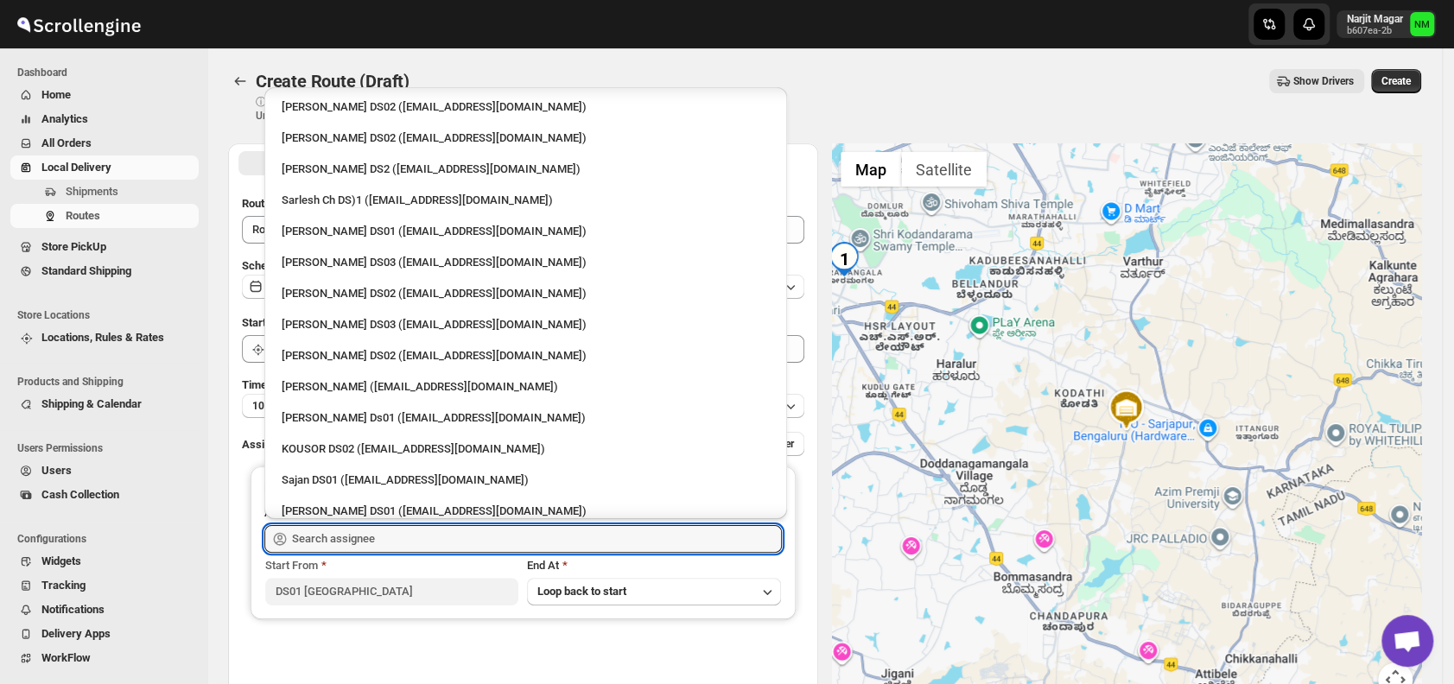
scroll to position [505, 0]
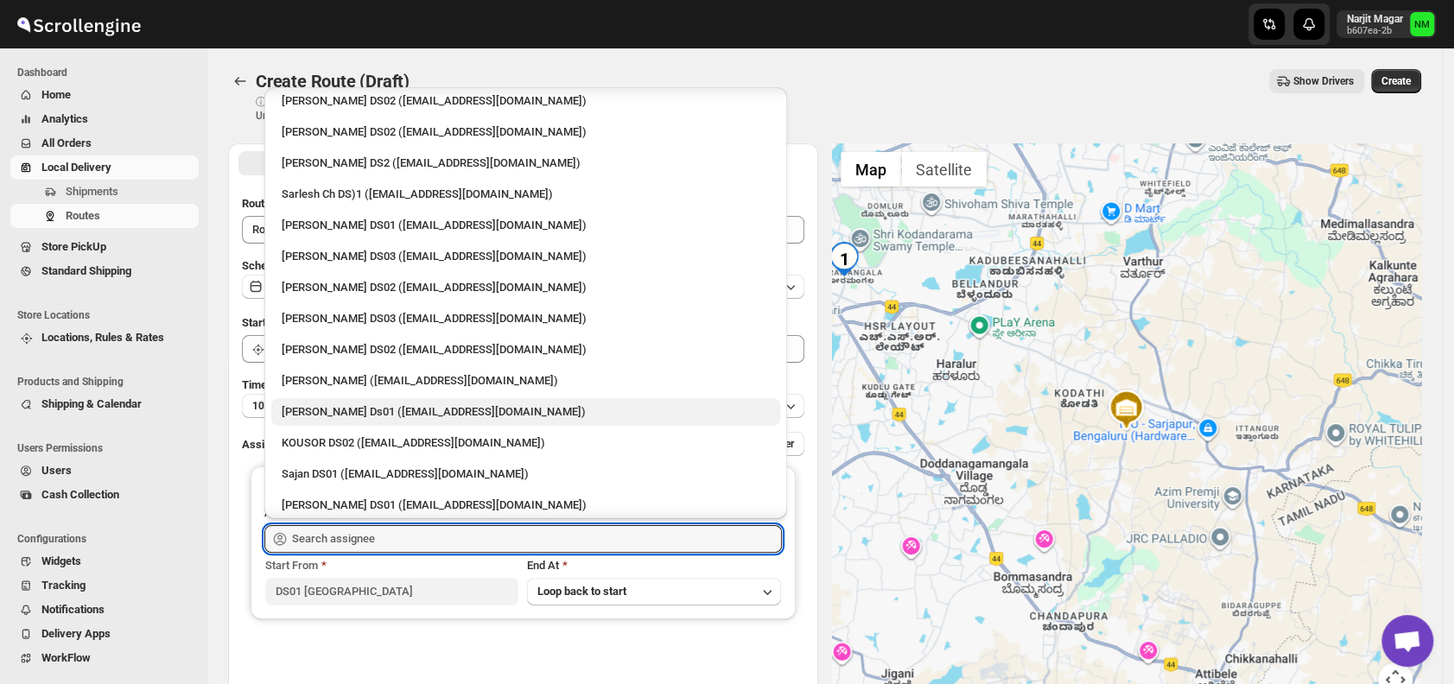
click at [330, 415] on div "Sourab Ghosh Ds01 (xadira4890@asimarif.com)" at bounding box center [526, 411] width 488 height 17
type input "Sourab Ghosh Ds01 (xadira4890@asimarif.com)"
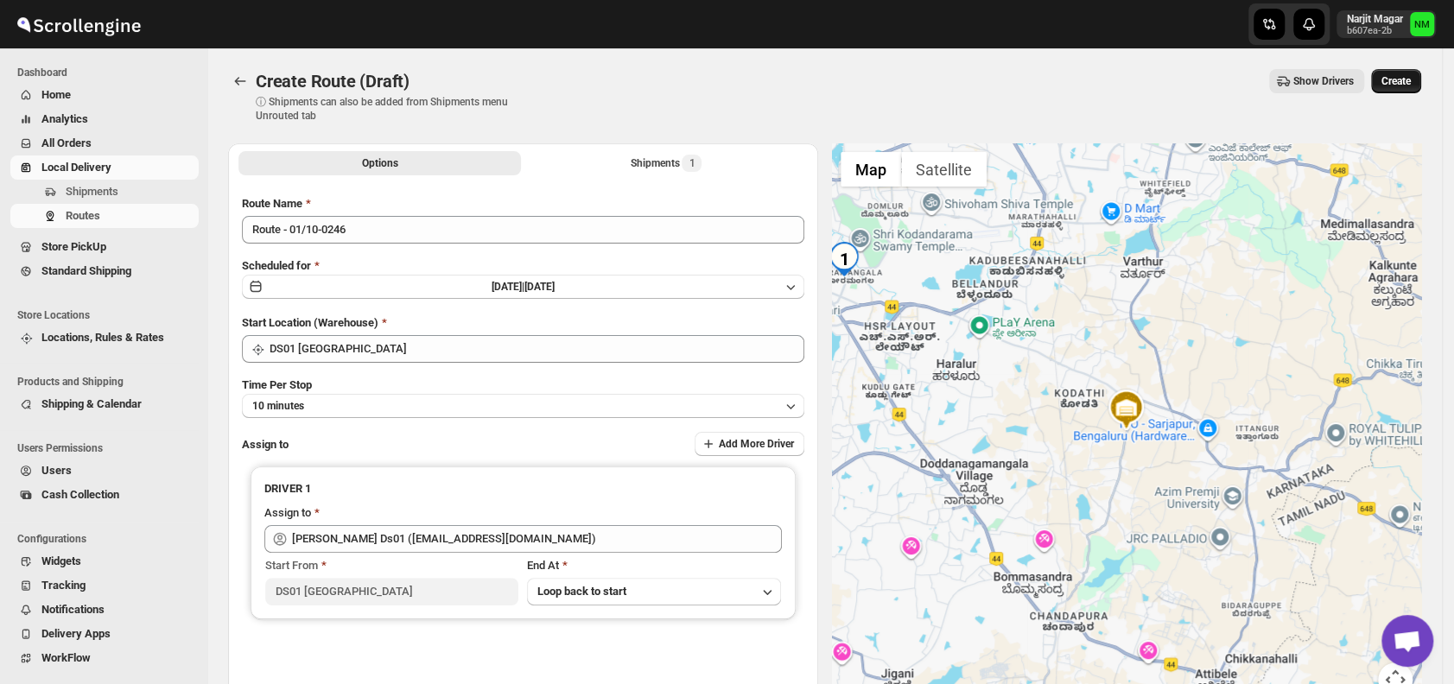
click at [1403, 80] on span "Create" at bounding box center [1395, 81] width 29 height 14
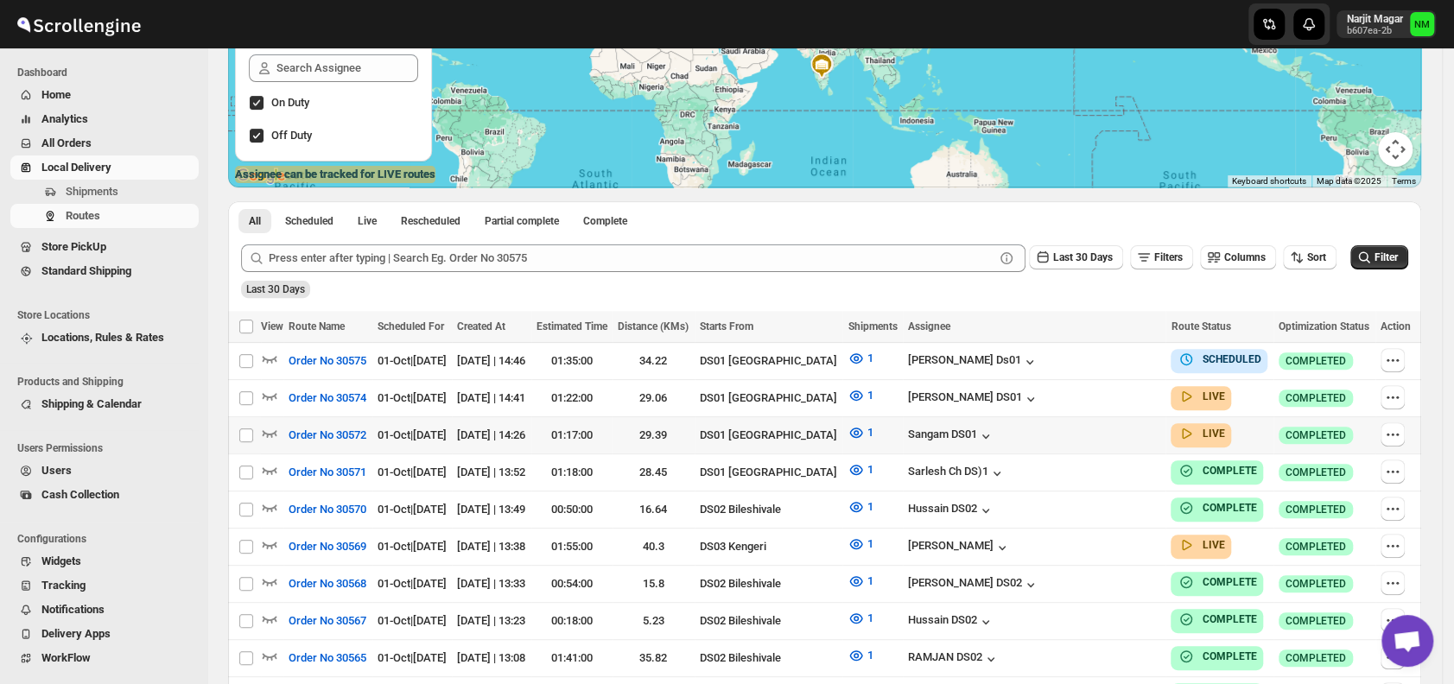
scroll to position [259, 0]
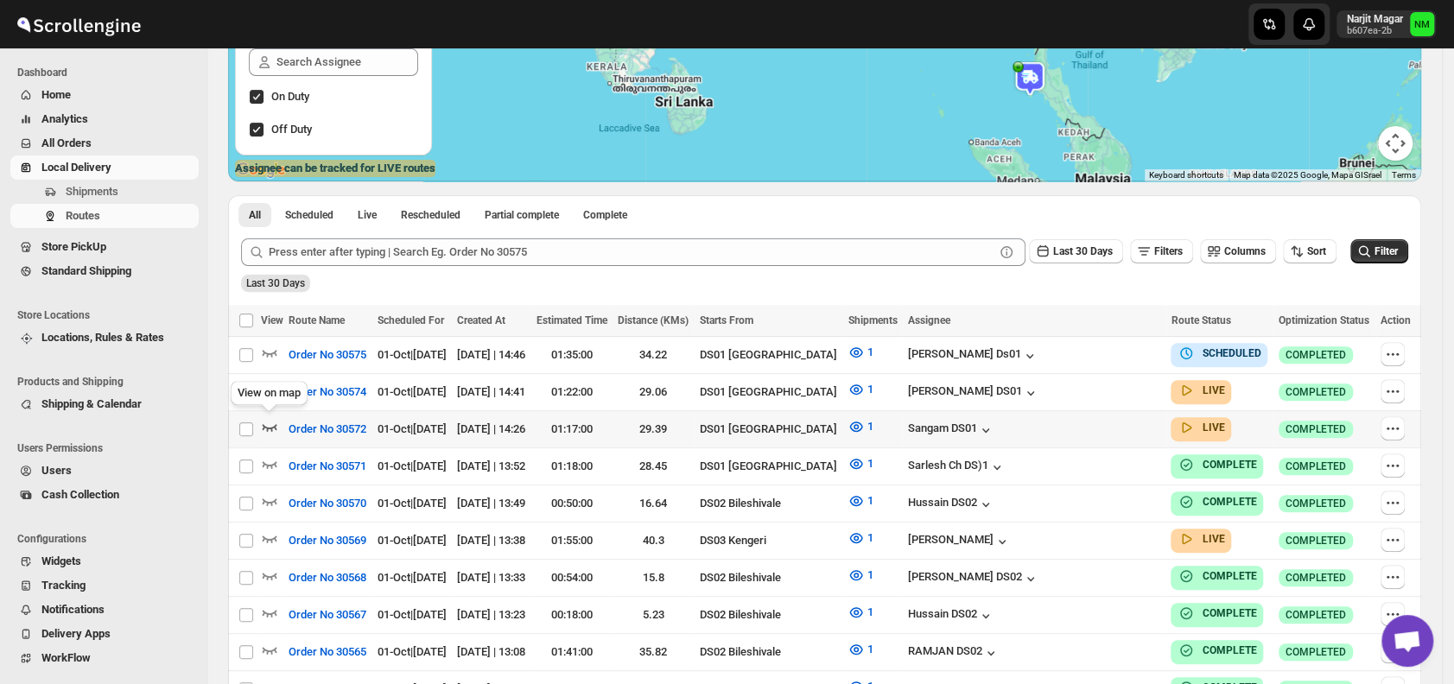
click at [265, 422] on icon "button" at bounding box center [269, 426] width 17 height 17
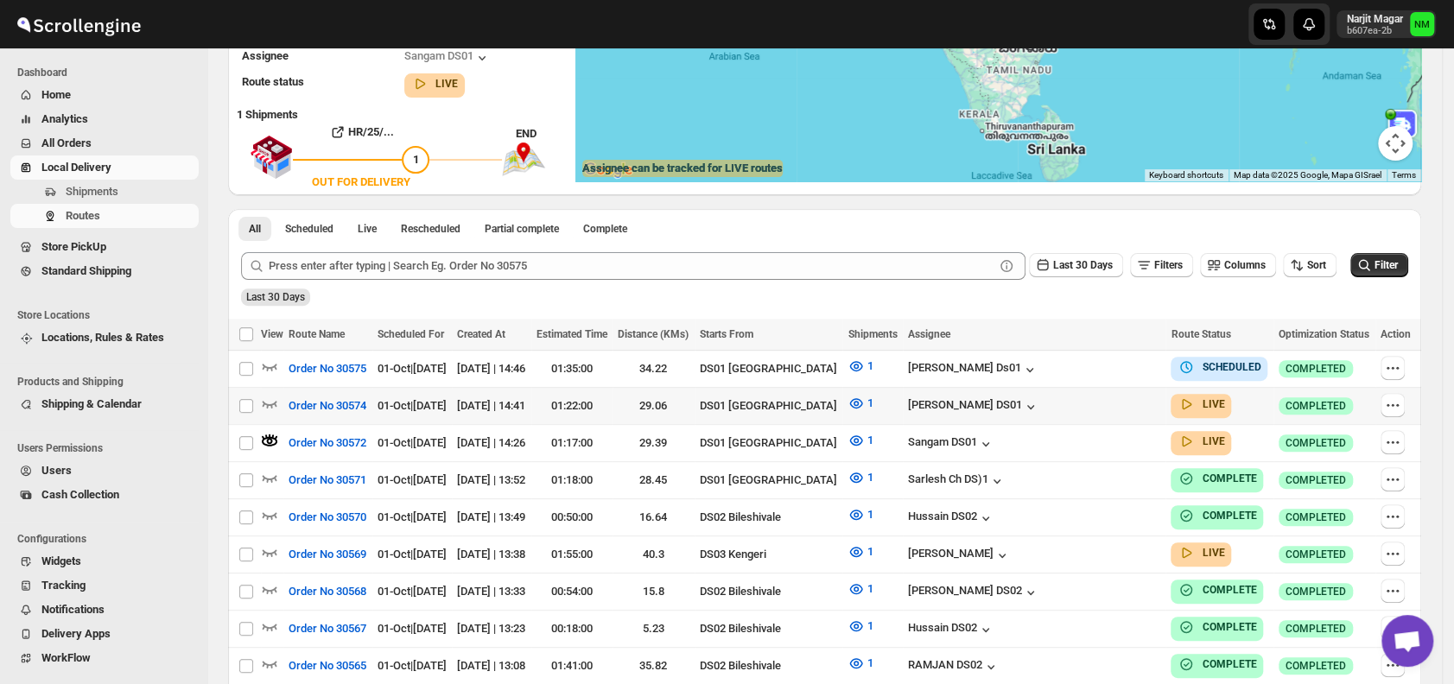
scroll to position [0, 0]
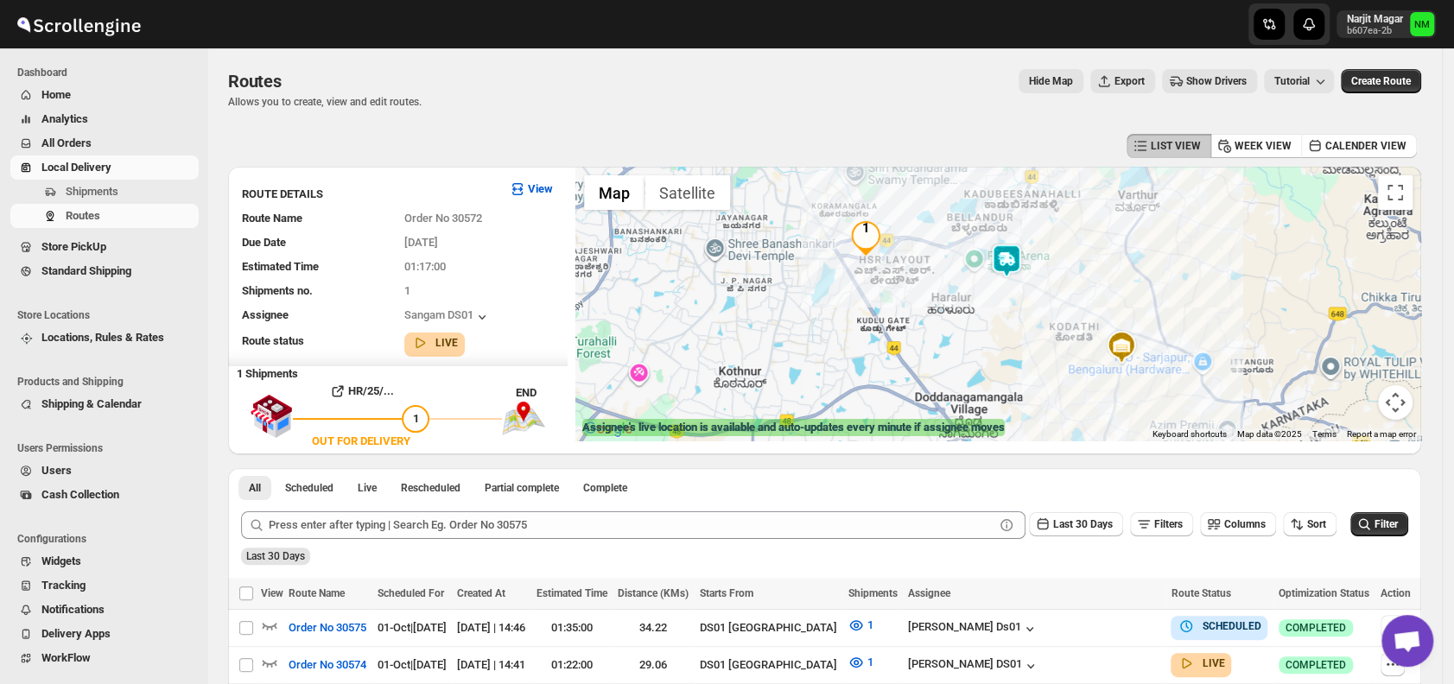
click at [1015, 269] on img at bounding box center [1006, 261] width 35 height 35
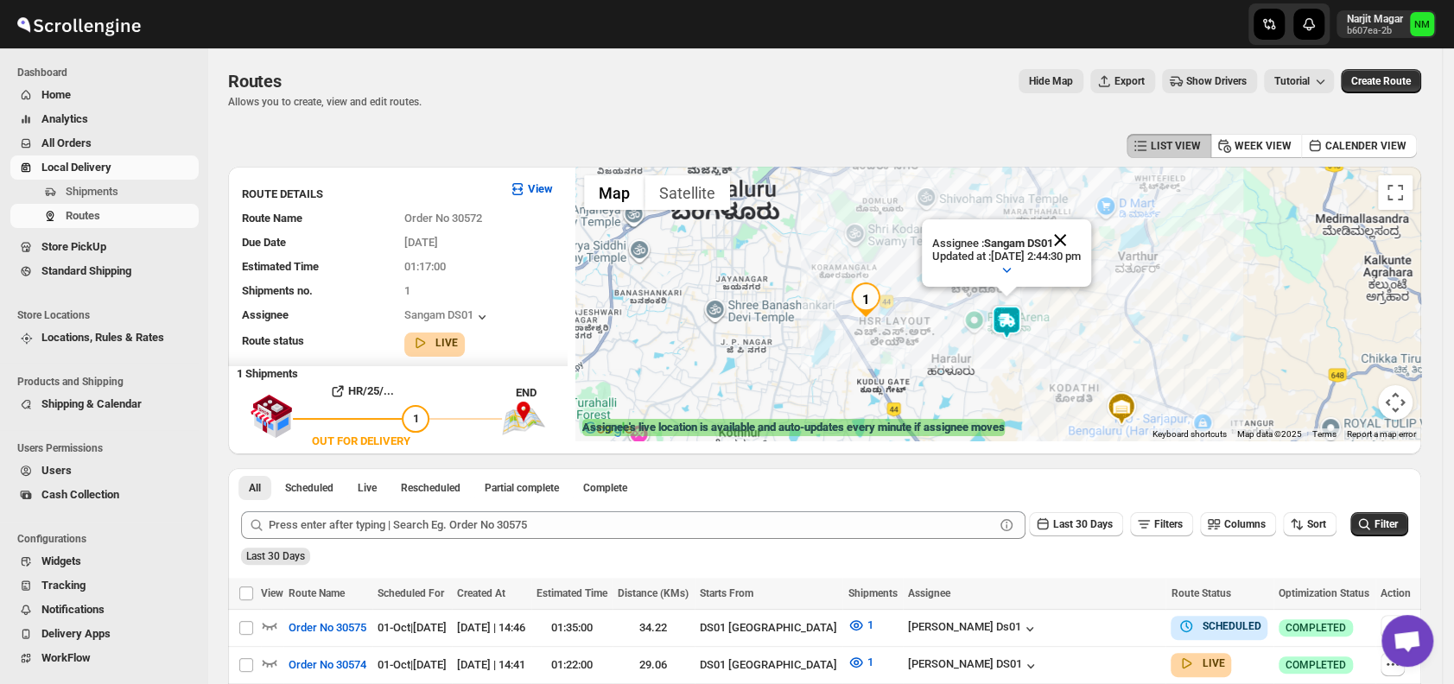
click at [1081, 232] on button "Close" at bounding box center [1059, 239] width 41 height 41
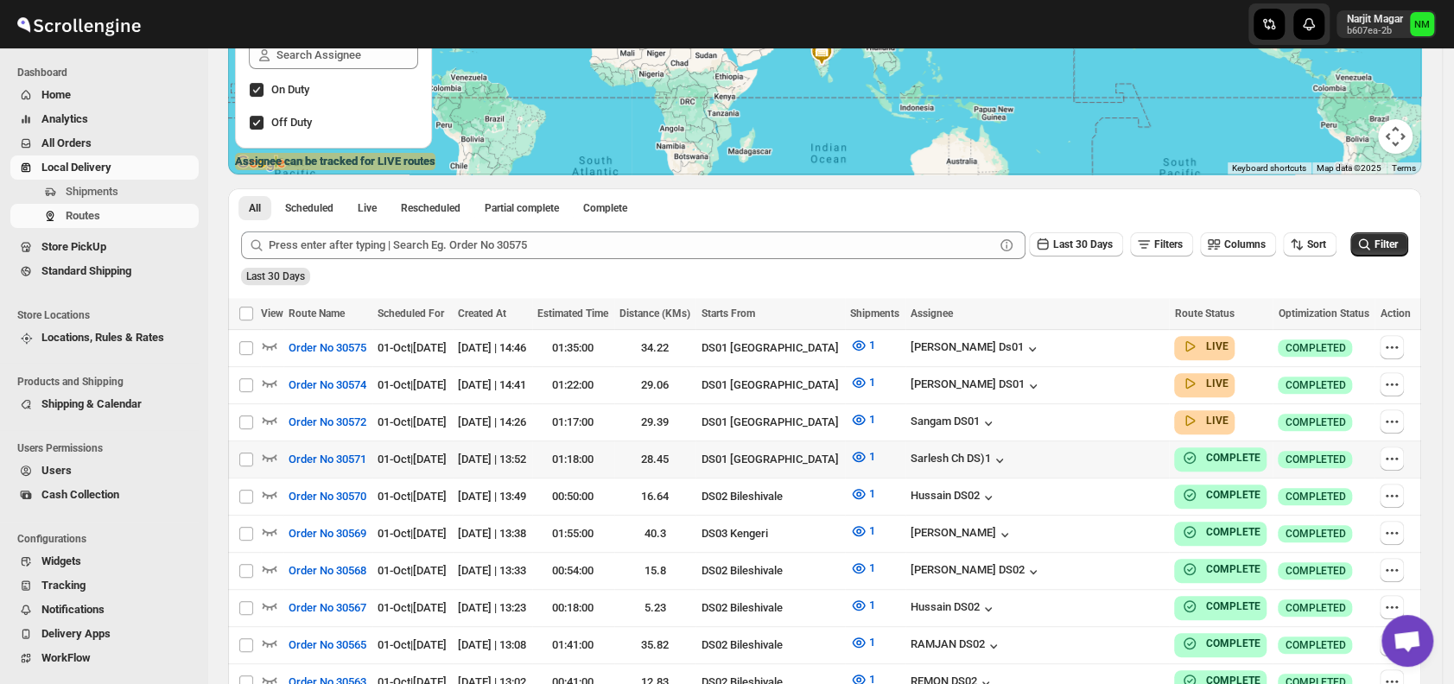
scroll to position [267, 0]
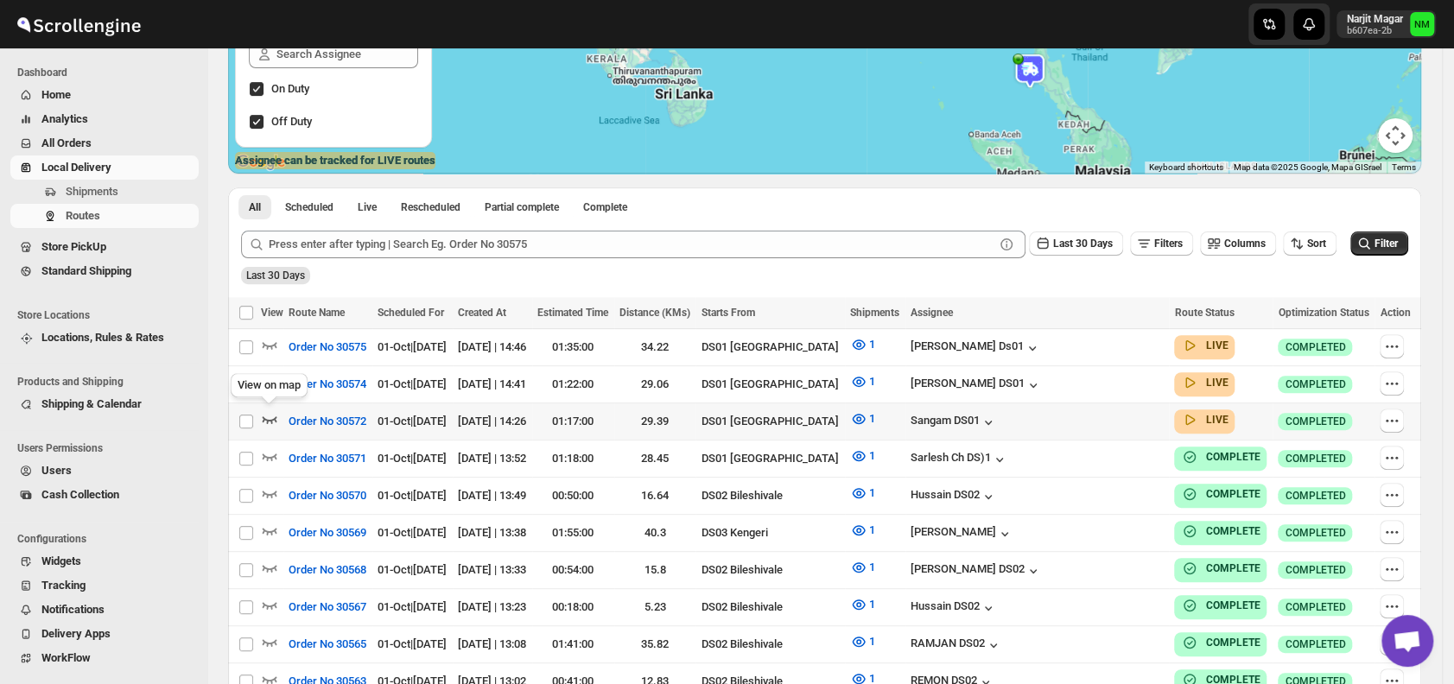
click at [271, 417] on icon "button" at bounding box center [270, 419] width 15 height 7
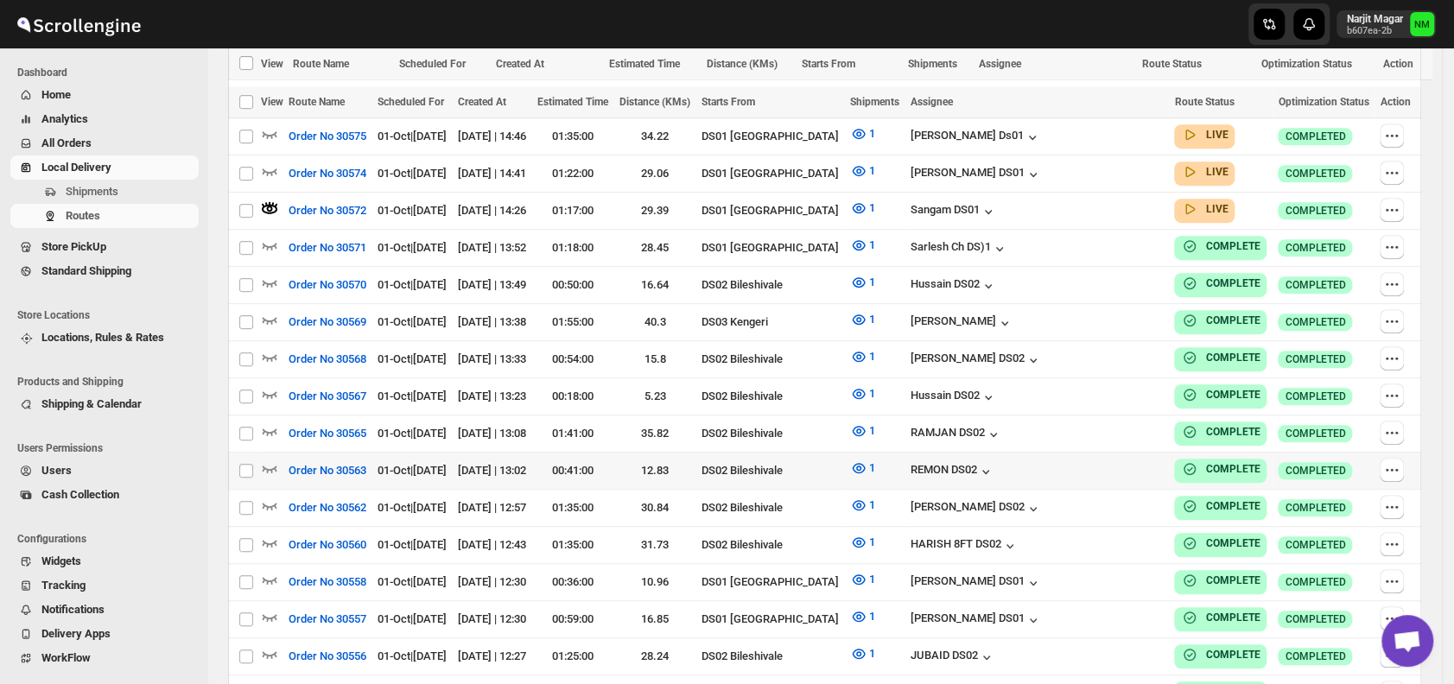
scroll to position [612, 0]
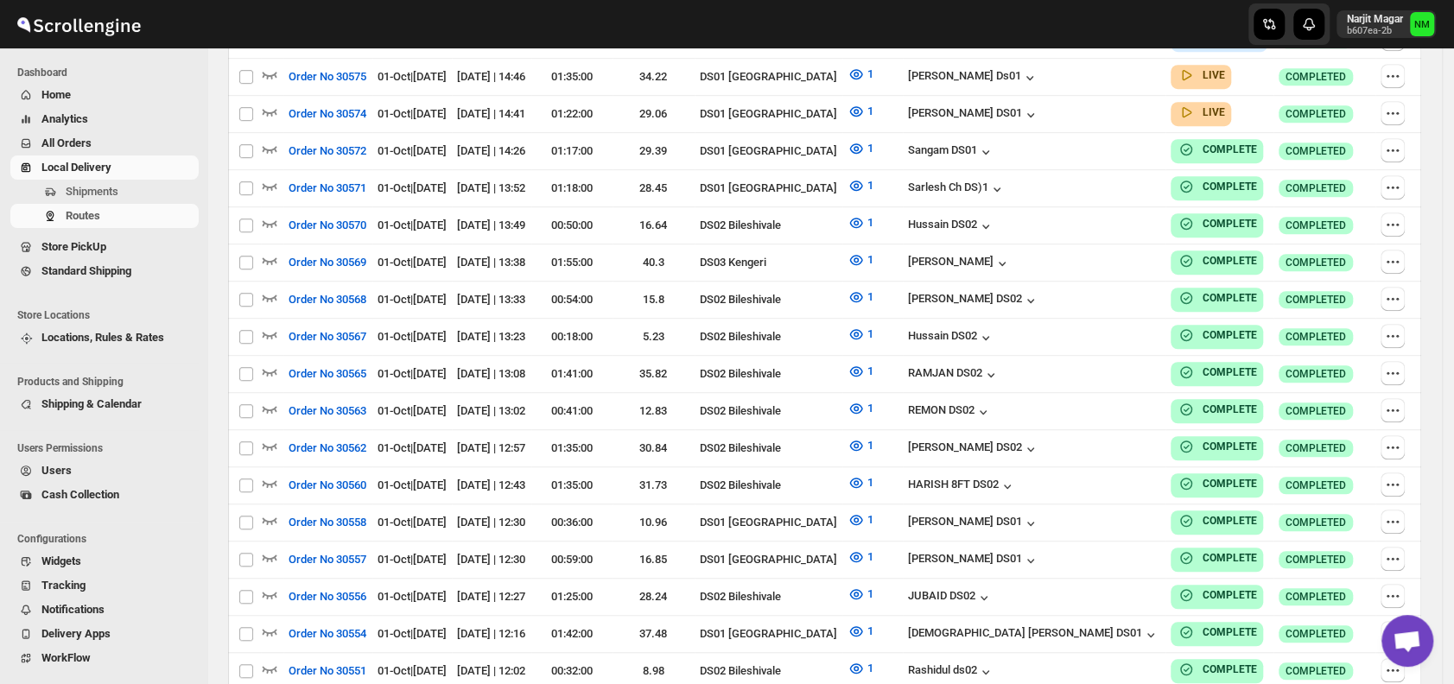
scroll to position [360, 0]
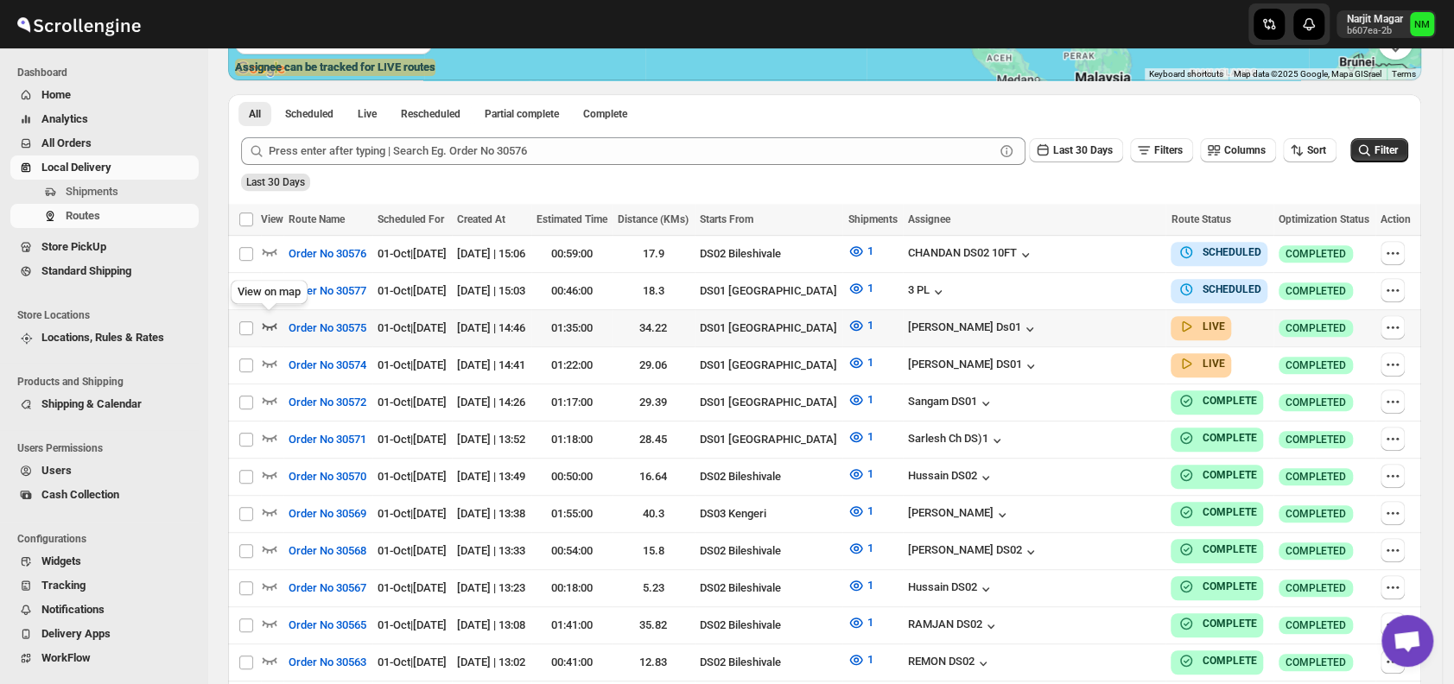
click at [267, 320] on icon "button" at bounding box center [269, 325] width 17 height 17
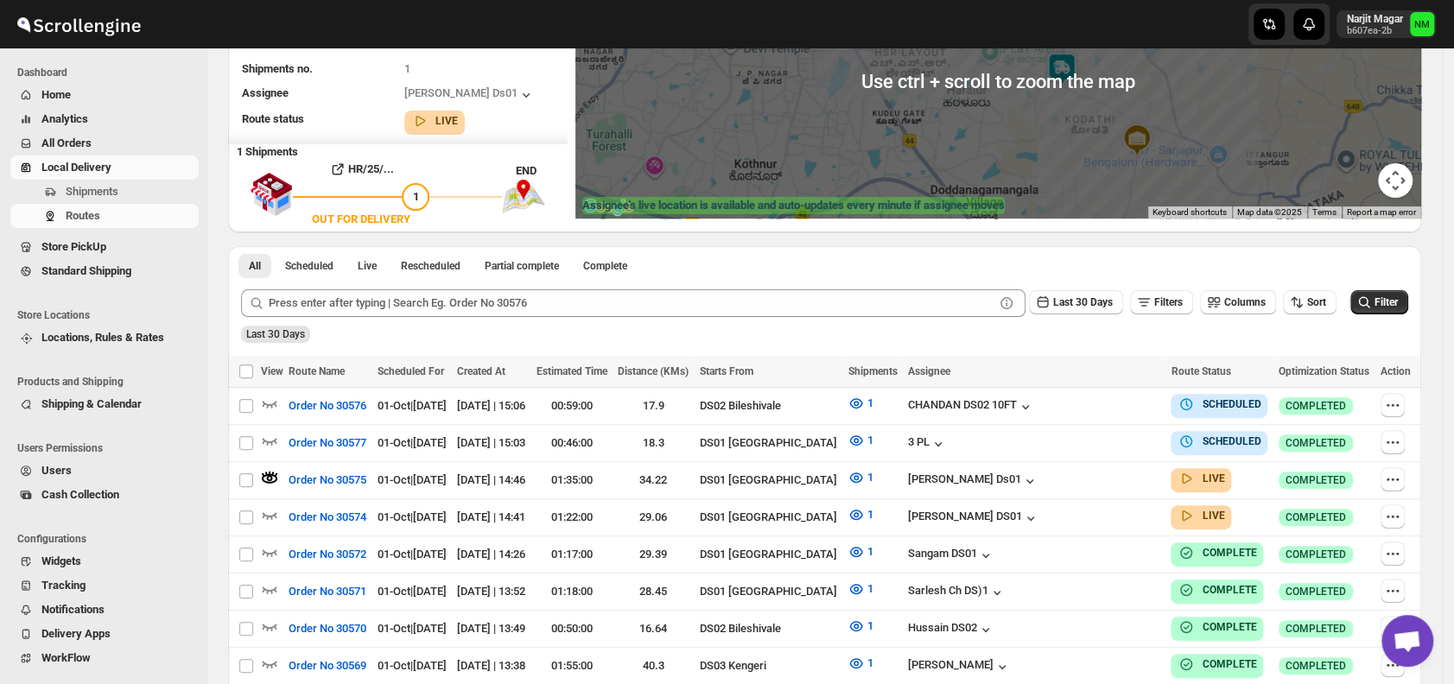
scroll to position [236, 0]
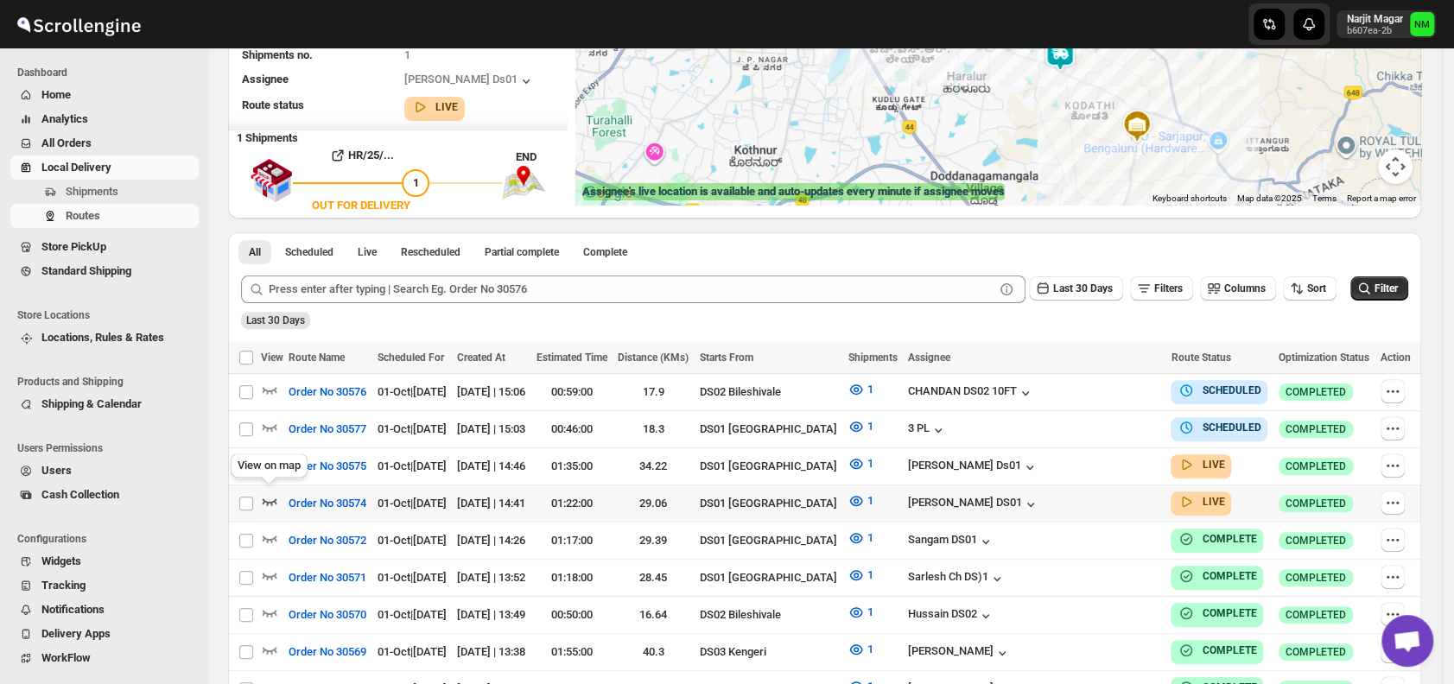
click at [270, 499] on icon "button" at bounding box center [269, 500] width 17 height 17
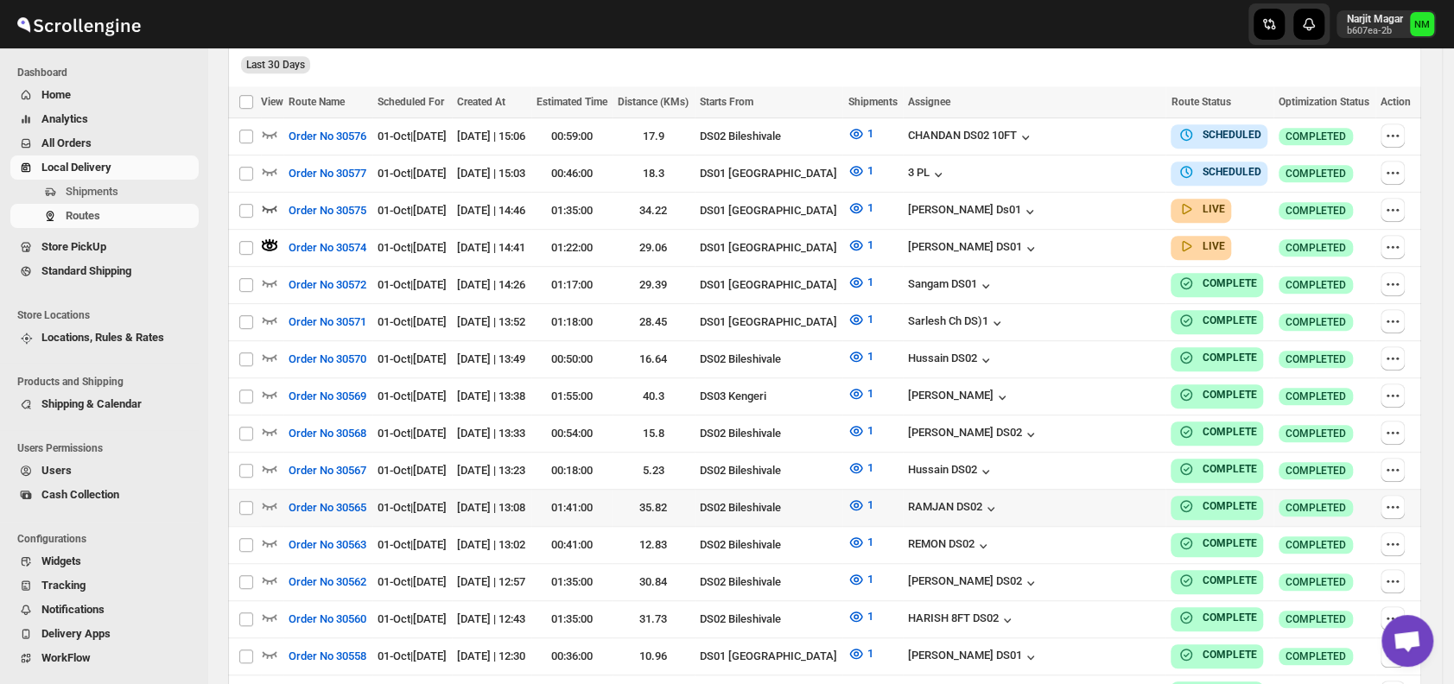
scroll to position [504, 0]
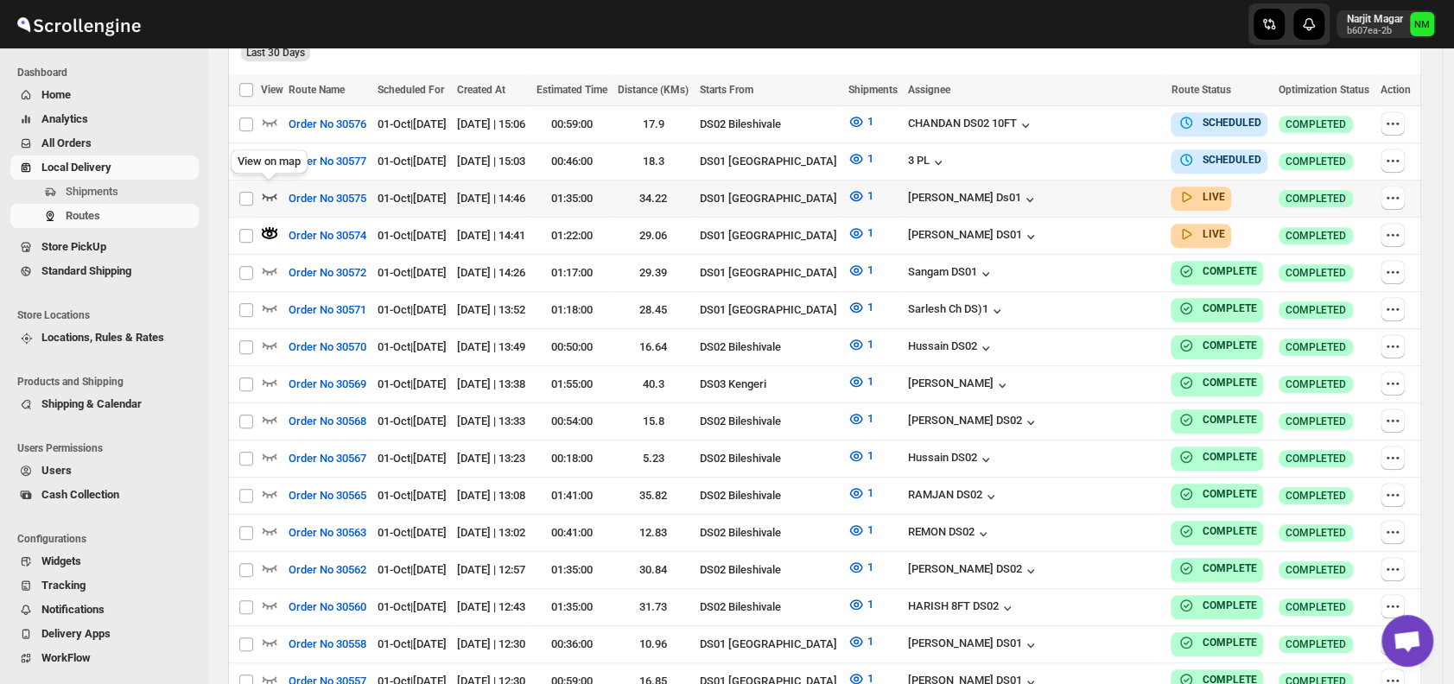
click at [276, 194] on icon "button" at bounding box center [270, 197] width 15 height 7
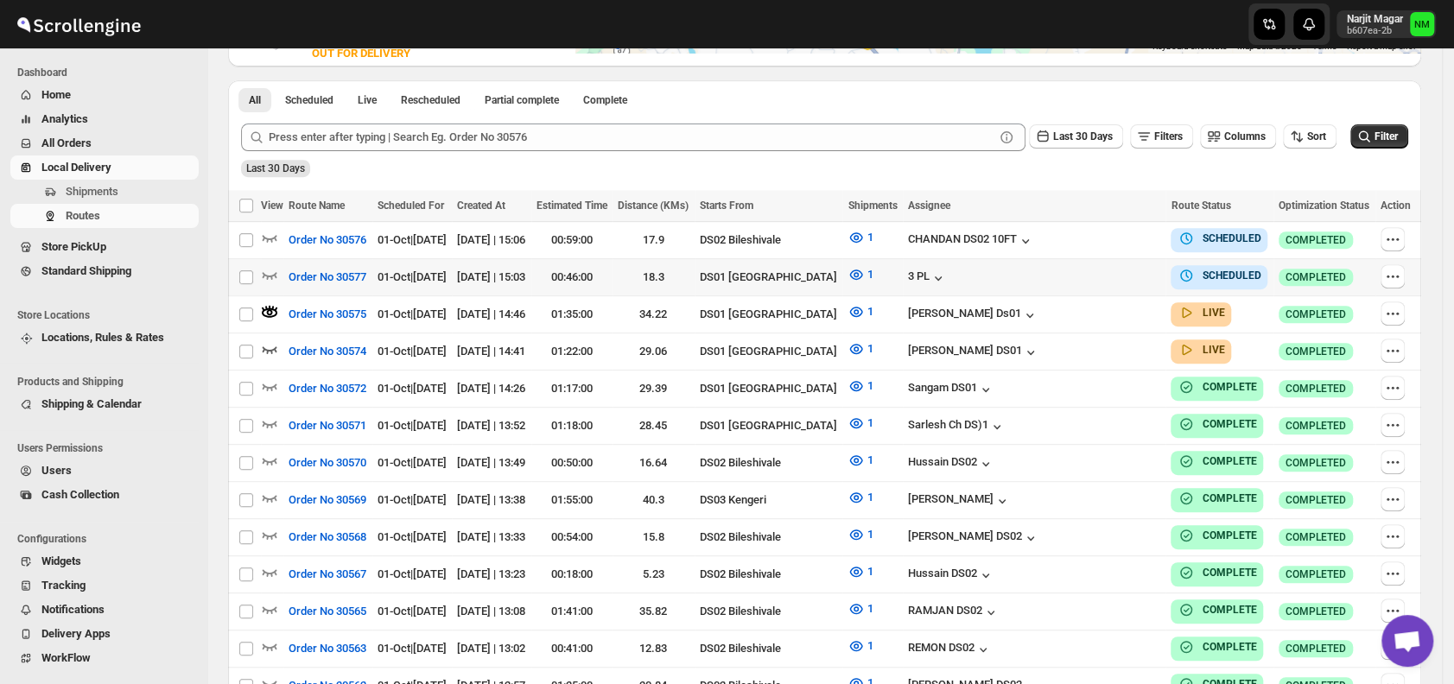
scroll to position [0, 0]
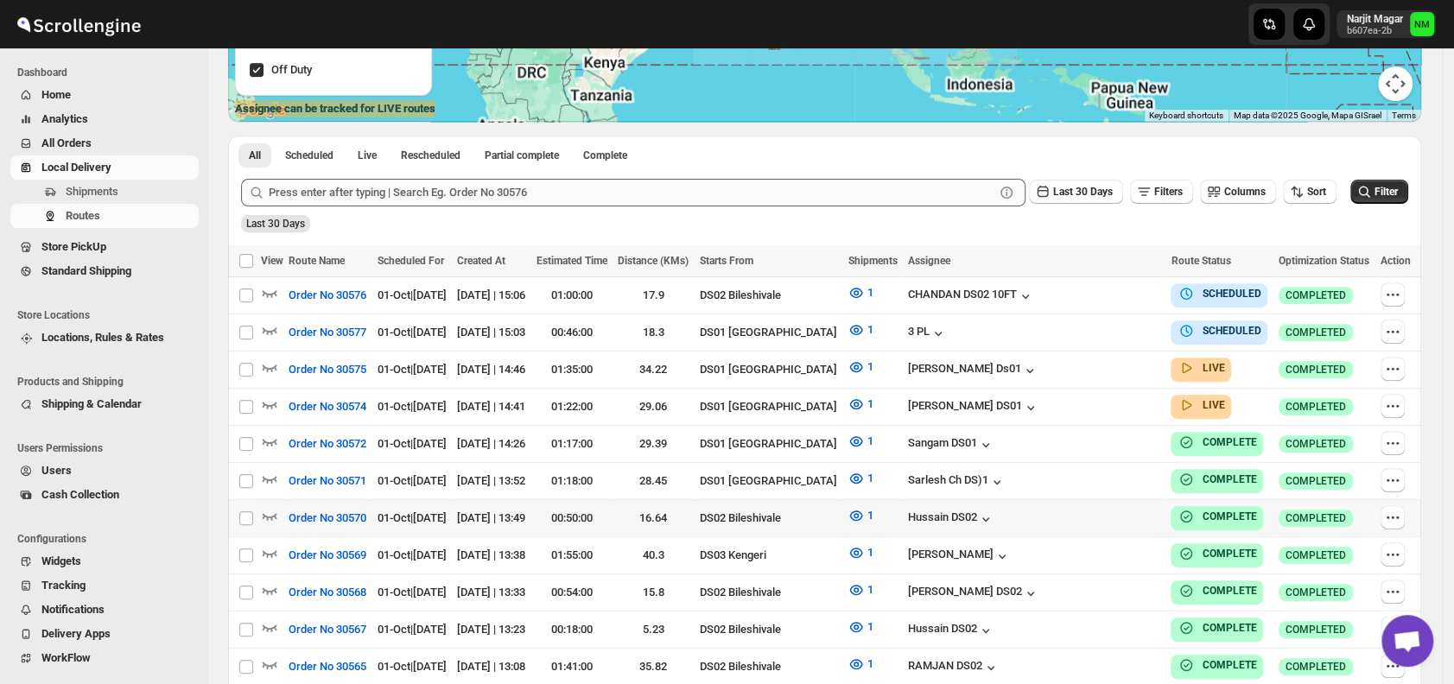
scroll to position [320, 0]
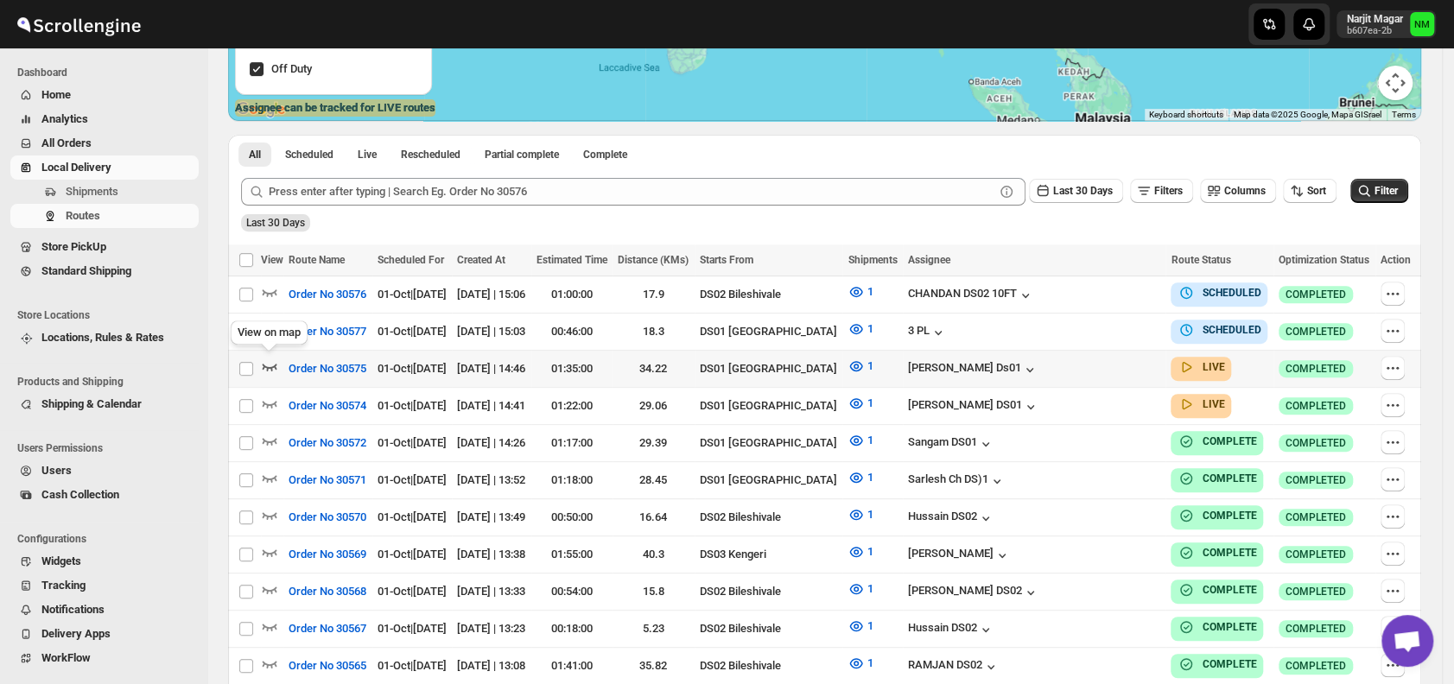
click at [265, 365] on icon "button" at bounding box center [270, 367] width 15 height 7
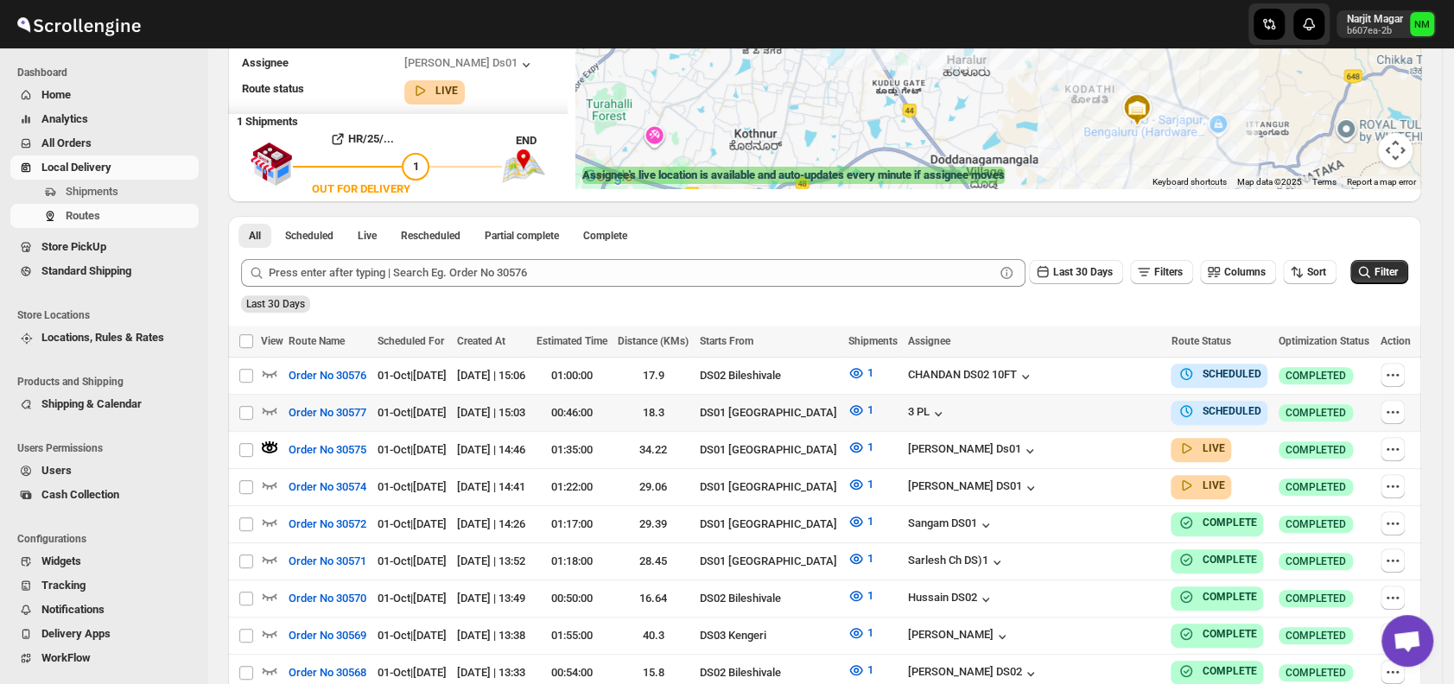
scroll to position [263, 0]
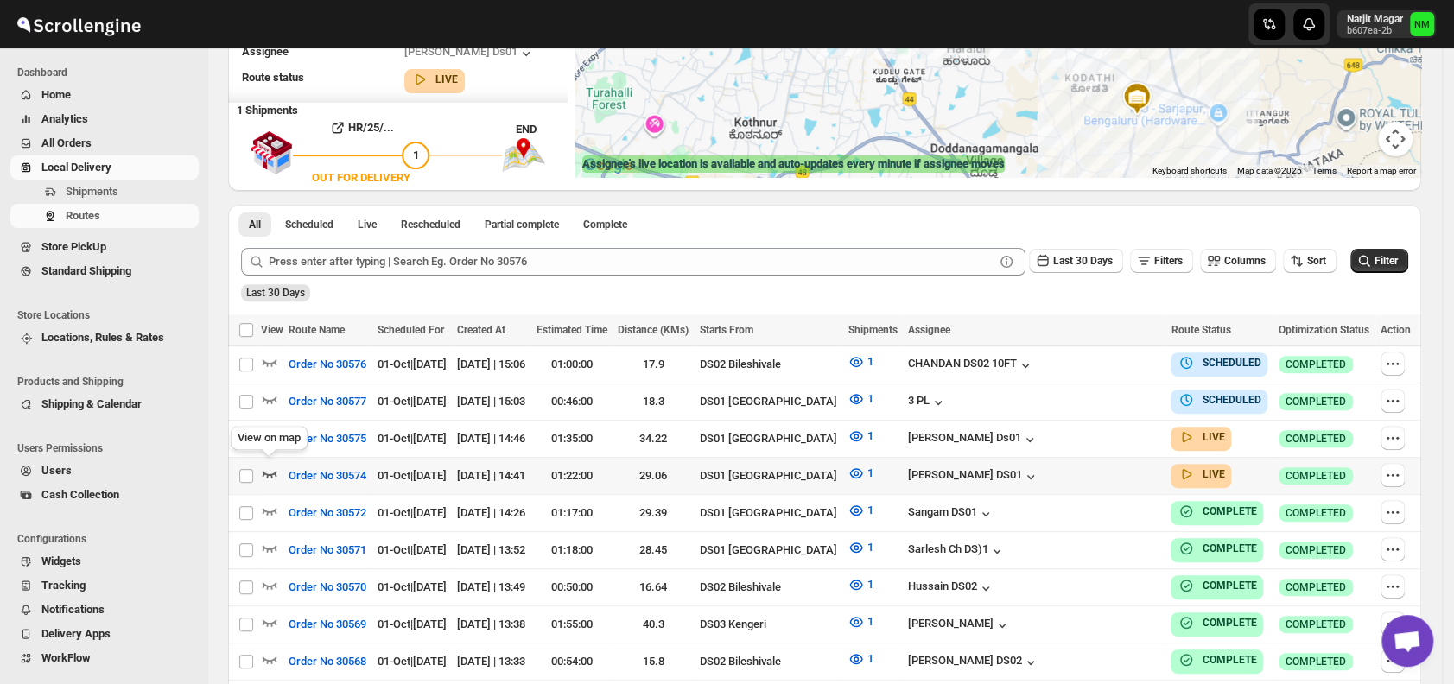
click at [268, 465] on icon "button" at bounding box center [269, 473] width 17 height 17
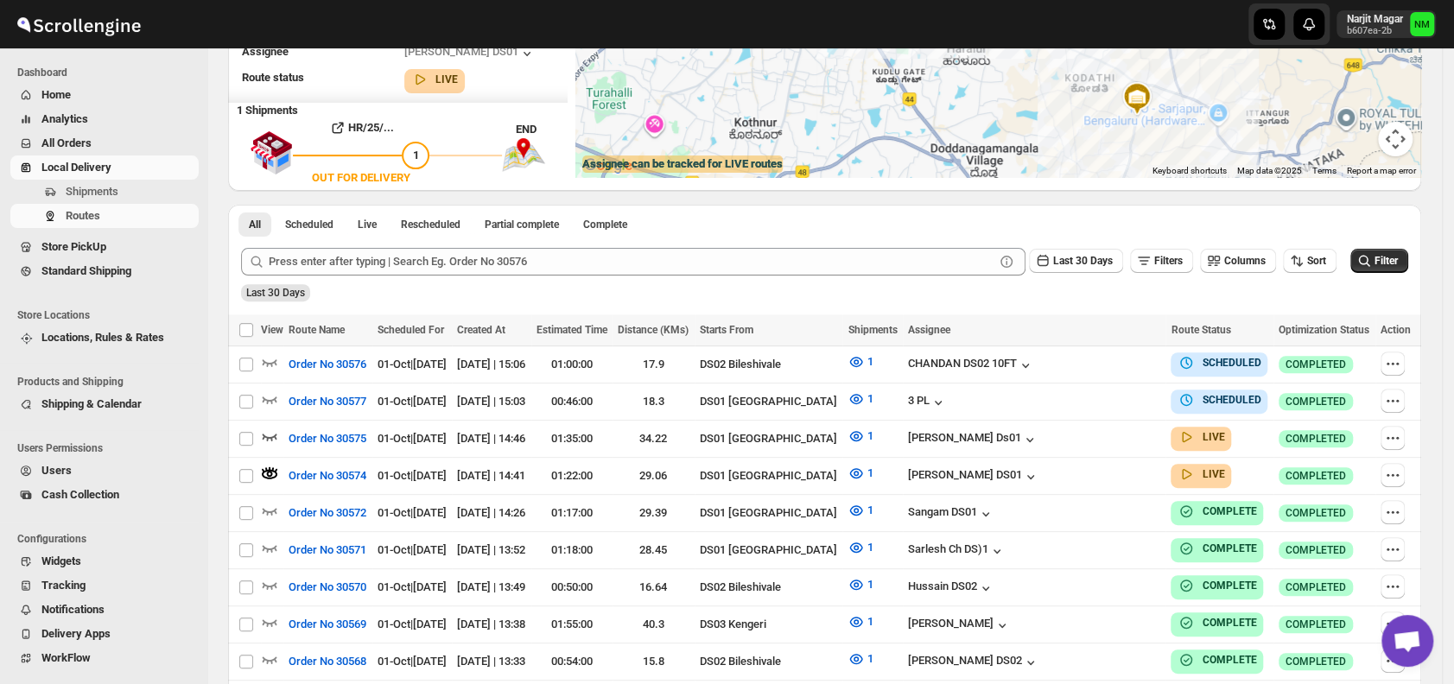
scroll to position [0, 0]
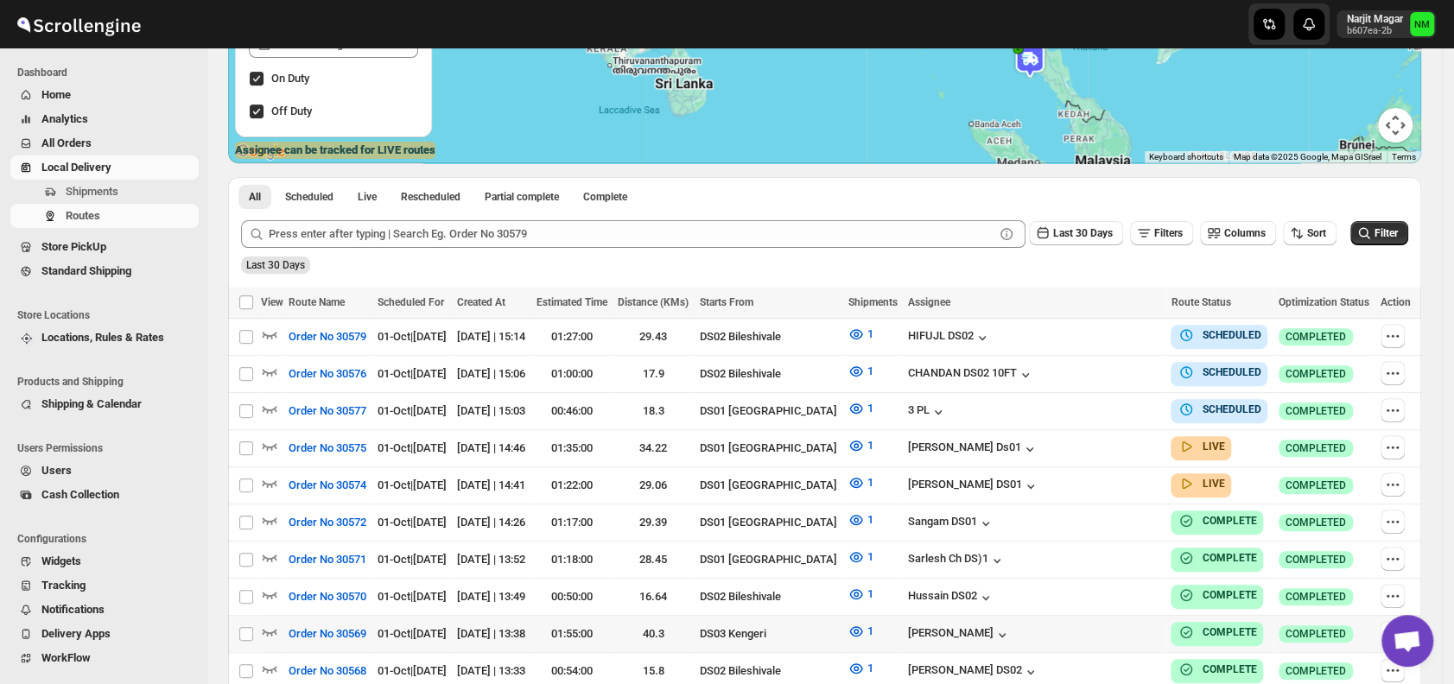
scroll to position [281, 0]
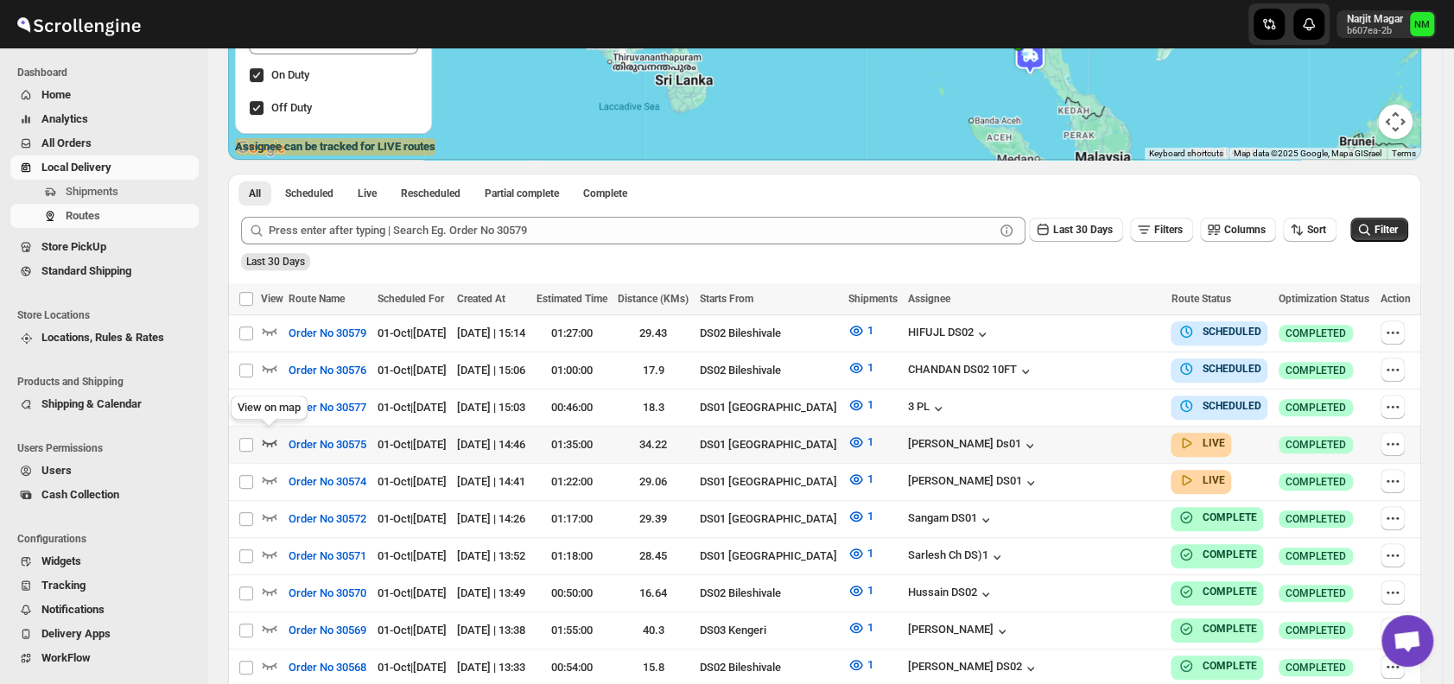
click at [270, 434] on icon "button" at bounding box center [269, 442] width 17 height 17
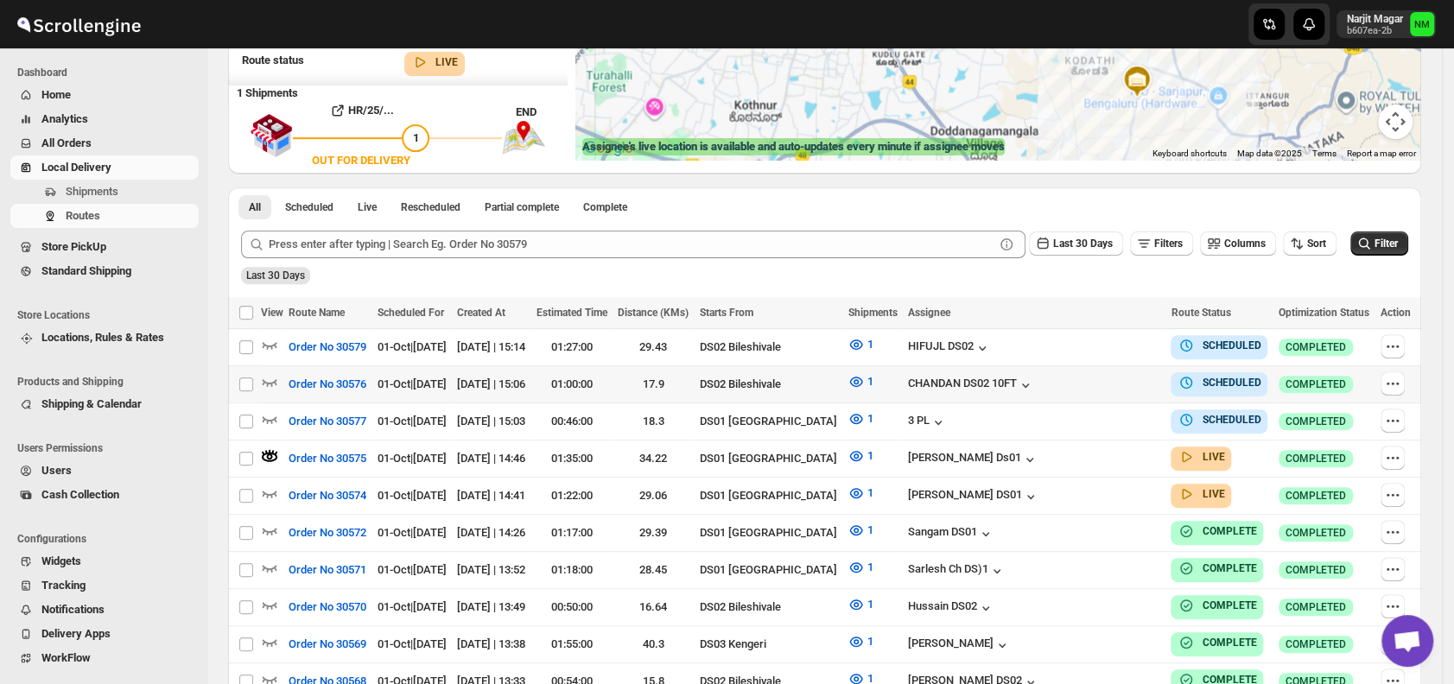
scroll to position [0, 0]
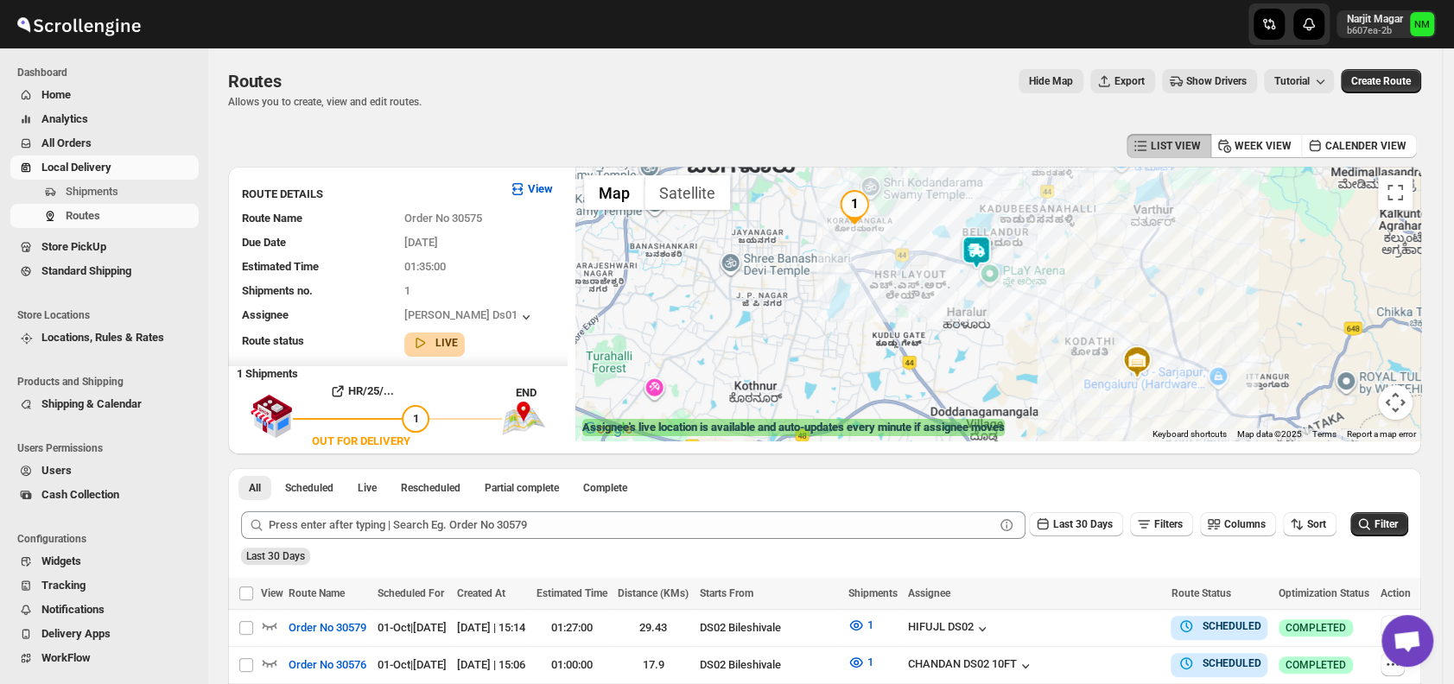
click at [974, 256] on img at bounding box center [976, 252] width 35 height 35
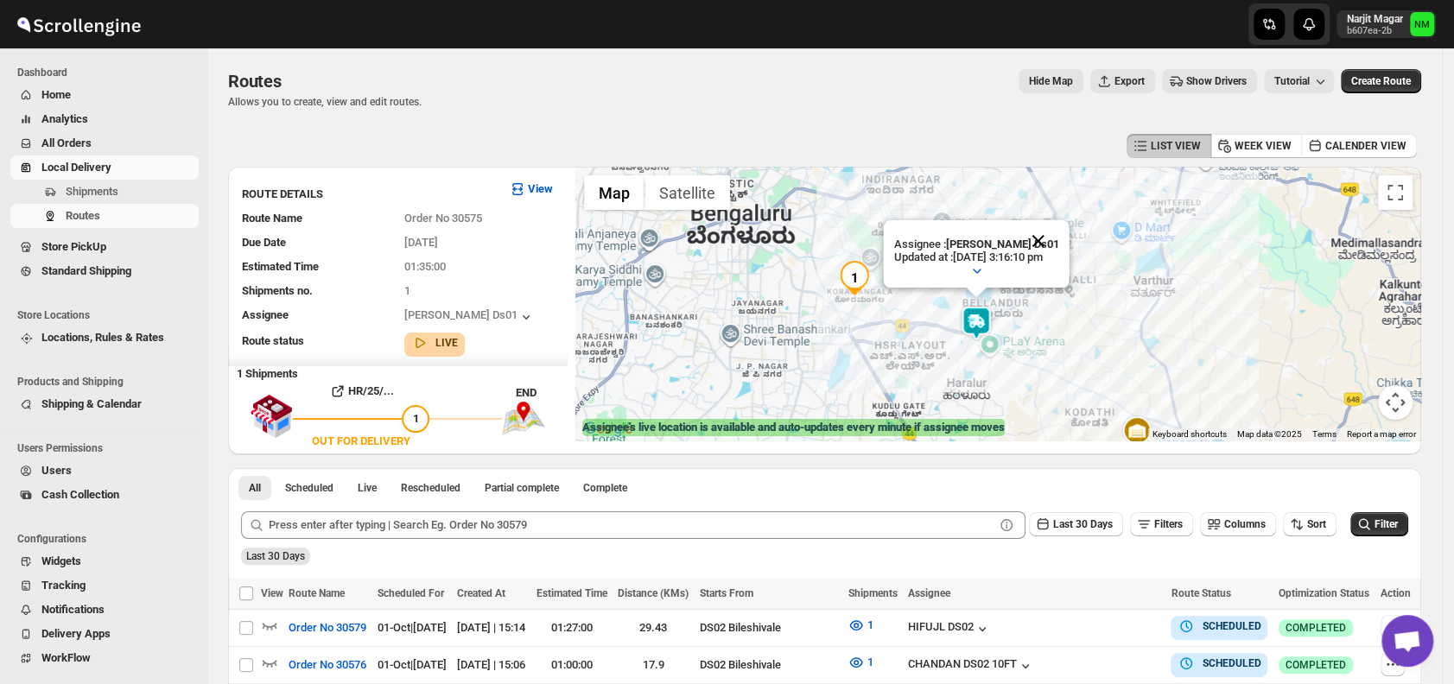
click at [1059, 241] on button "Close" at bounding box center [1038, 240] width 41 height 41
